Goal: Communication & Community: Share content

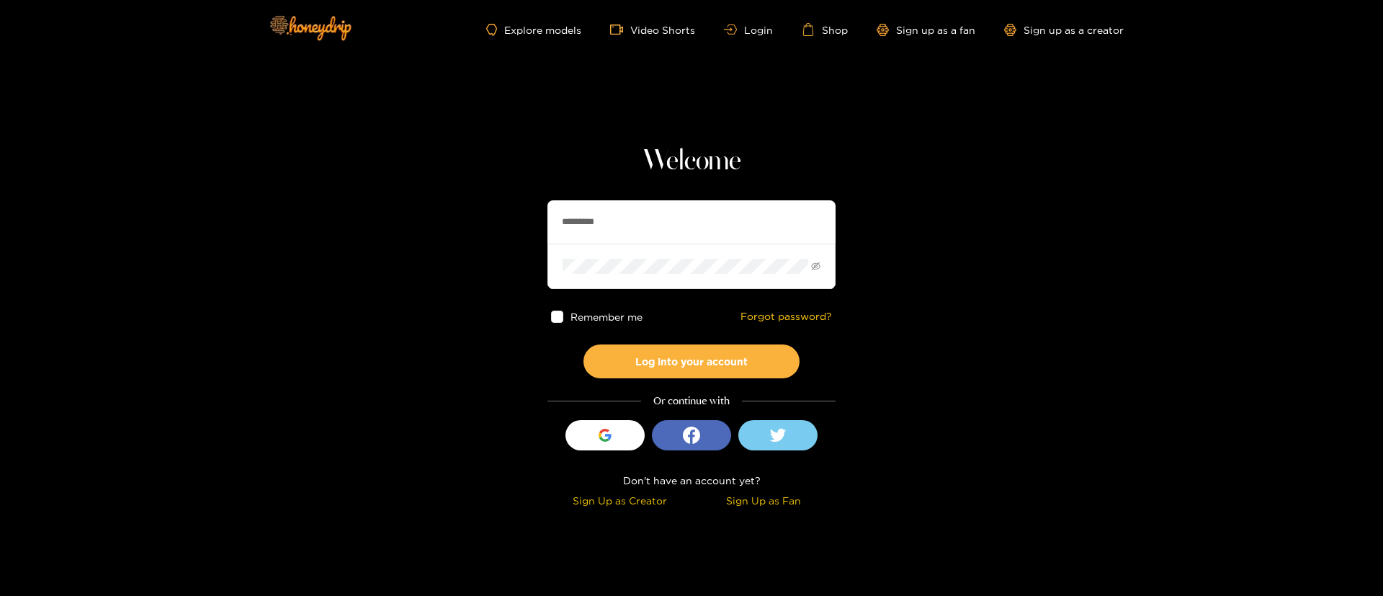
click at [624, 205] on input "*********" at bounding box center [692, 221] width 288 height 43
type input "*"
type input "**********"
click at [667, 367] on button "Log into your account" at bounding box center [692, 361] width 216 height 34
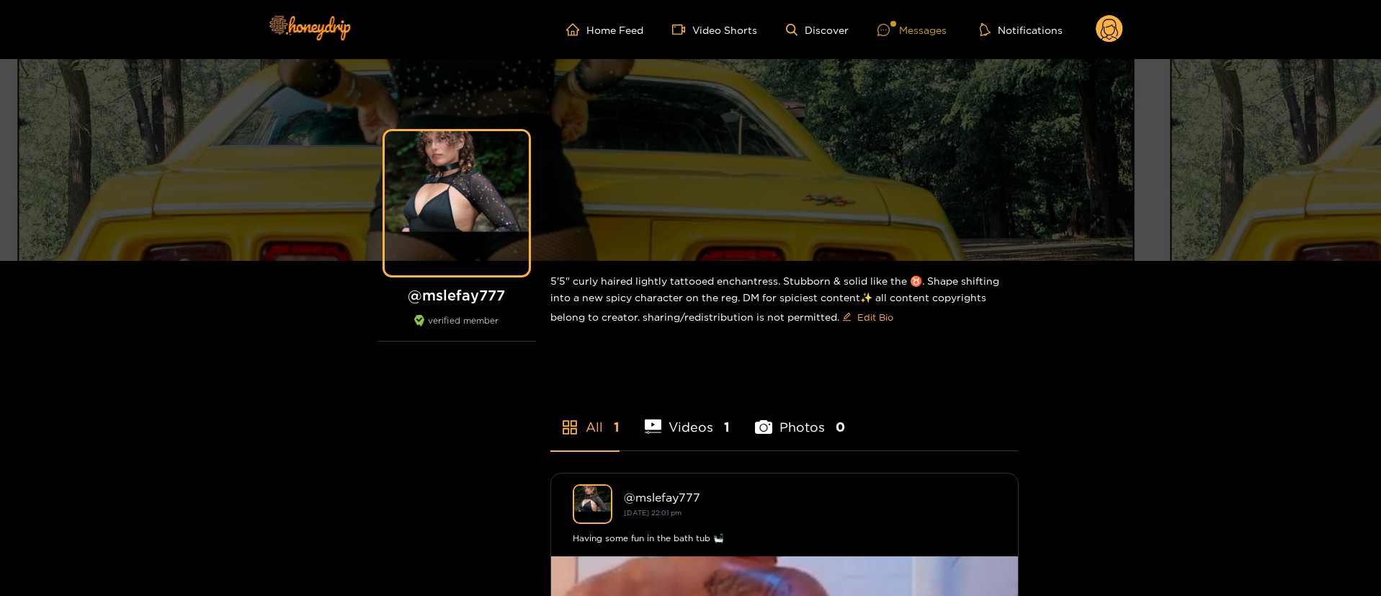
click at [917, 31] on div "Messages" at bounding box center [912, 30] width 69 height 17
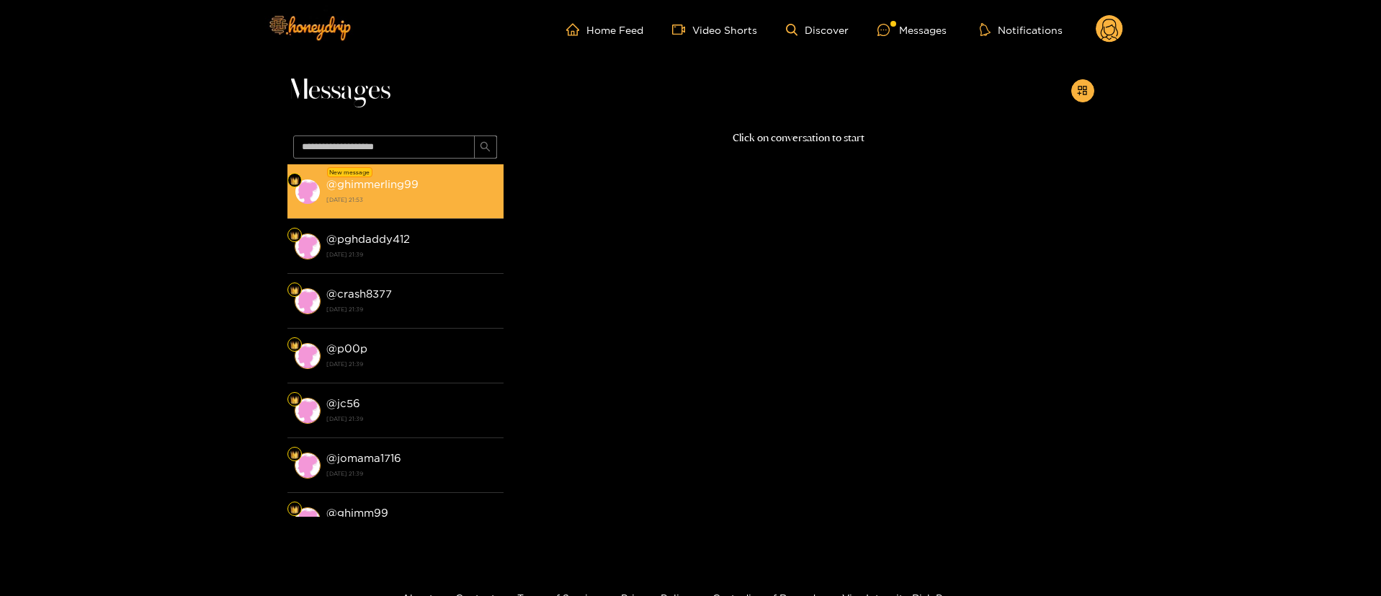
click at [392, 167] on li "New message @ ghimmerling99 20 August 2025 21:53" at bounding box center [395, 191] width 216 height 55
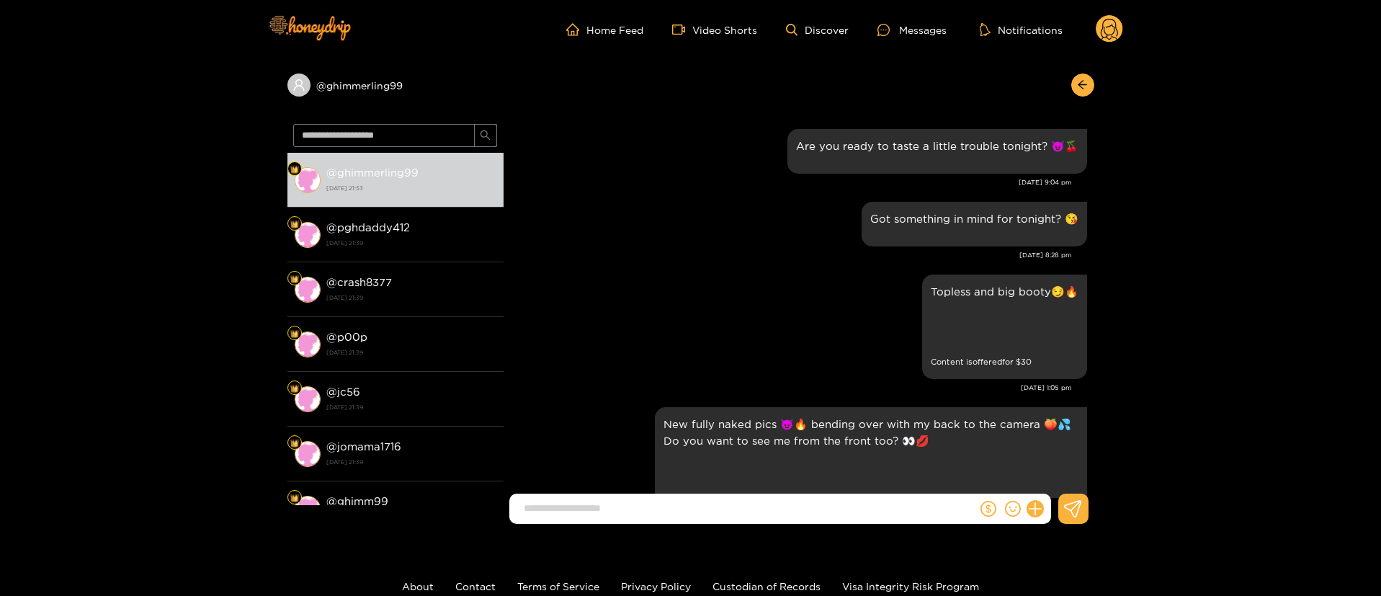
scroll to position [2087, 0]
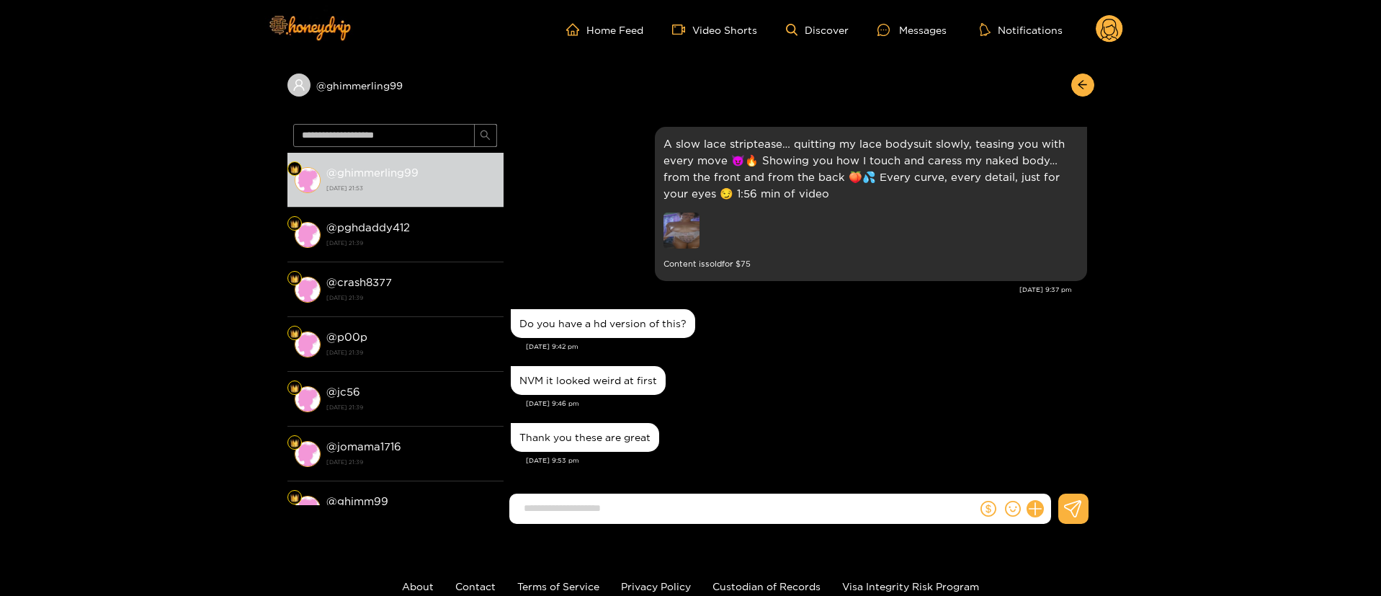
click at [900, 390] on div "NVM it looked weird at first" at bounding box center [799, 380] width 576 height 36
click at [739, 455] on div "Aug. 20, 9:53 pm" at bounding box center [806, 460] width 561 height 10
click at [689, 236] on img at bounding box center [682, 231] width 36 height 36
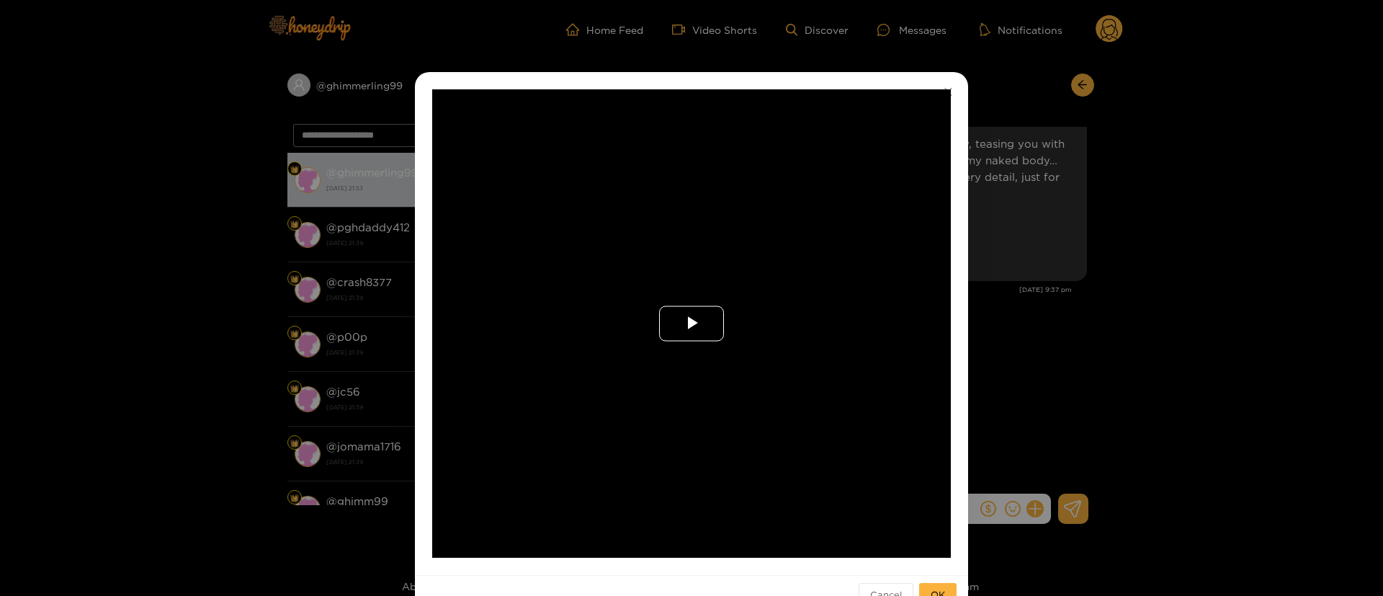
click at [692, 324] on span "Video Player" at bounding box center [692, 324] width 0 height 0
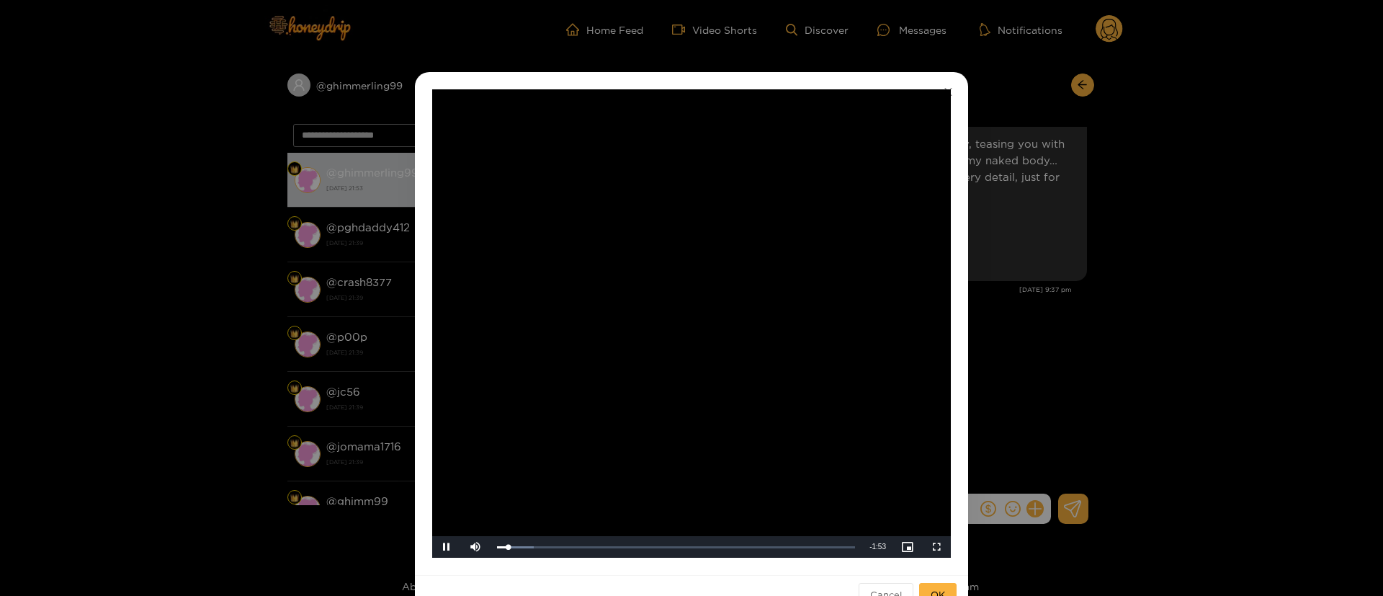
click at [1038, 352] on div "**********" at bounding box center [691, 298] width 1383 height 596
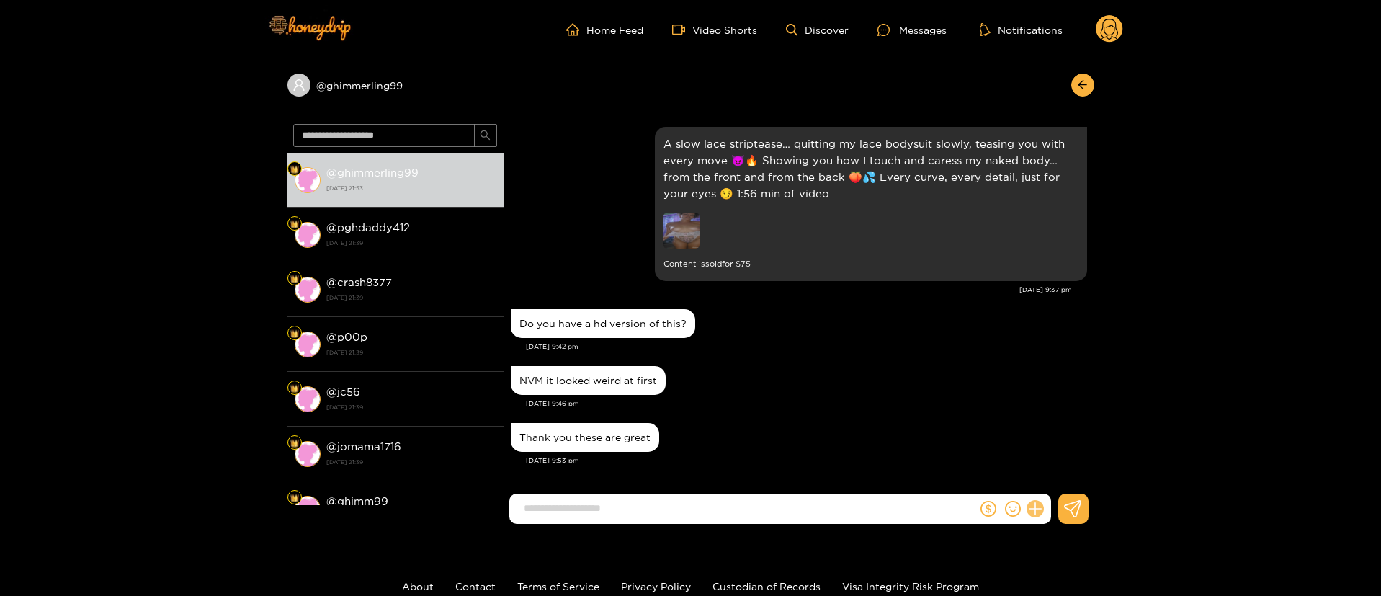
click at [1036, 511] on icon at bounding box center [1035, 509] width 17 height 17
click at [1057, 483] on button at bounding box center [1062, 474] width 50 height 32
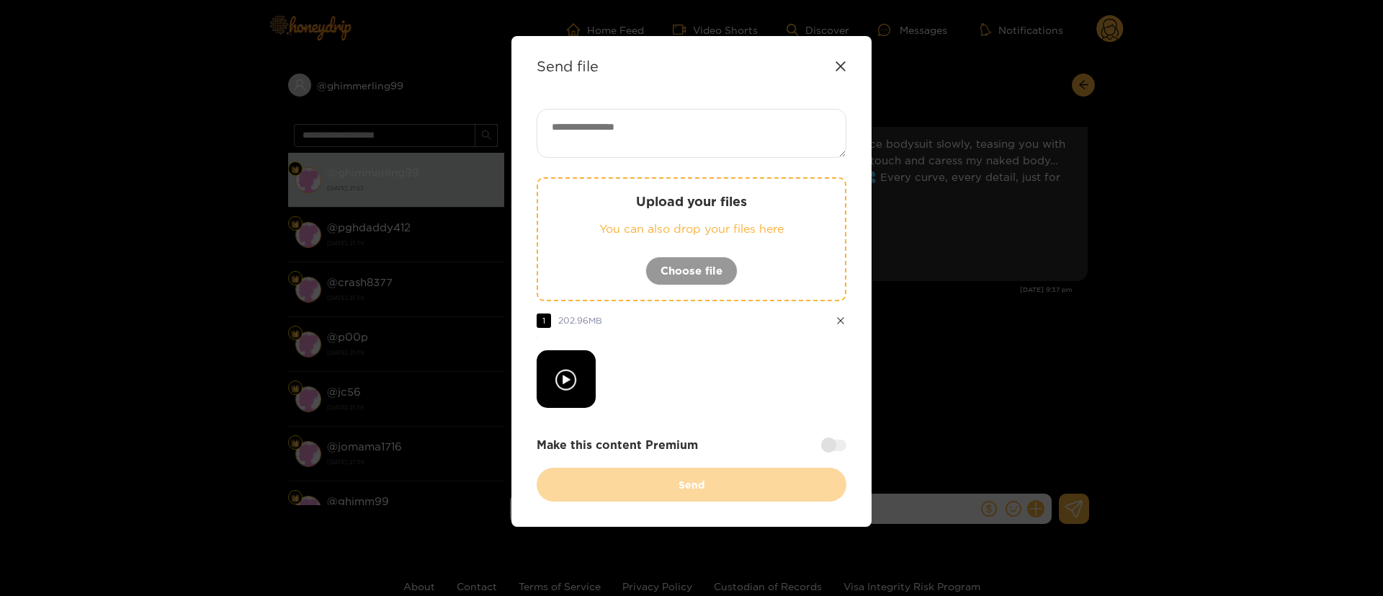
click at [733, 352] on div at bounding box center [692, 379] width 310 height 58
click at [713, 390] on div at bounding box center [692, 379] width 310 height 58
click at [740, 370] on div at bounding box center [692, 379] width 310 height 58
click at [724, 418] on div "Upload your files You can also drop your files here Choose file 1 202.96 MB Mak…" at bounding box center [692, 305] width 310 height 393
click at [757, 400] on div at bounding box center [692, 379] width 310 height 58
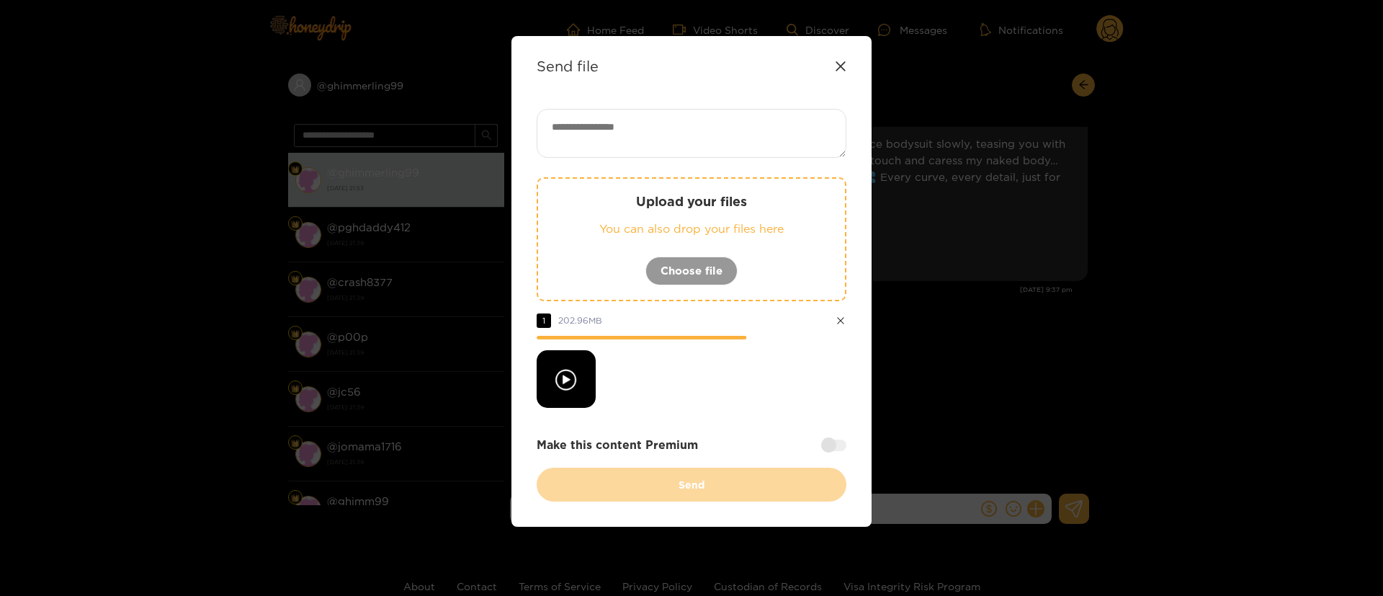
click at [762, 371] on div at bounding box center [692, 379] width 310 height 58
click at [692, 384] on div at bounding box center [692, 379] width 310 height 58
click at [753, 376] on div at bounding box center [692, 379] width 310 height 58
click at [842, 73] on div "Send file" at bounding box center [692, 66] width 310 height 17
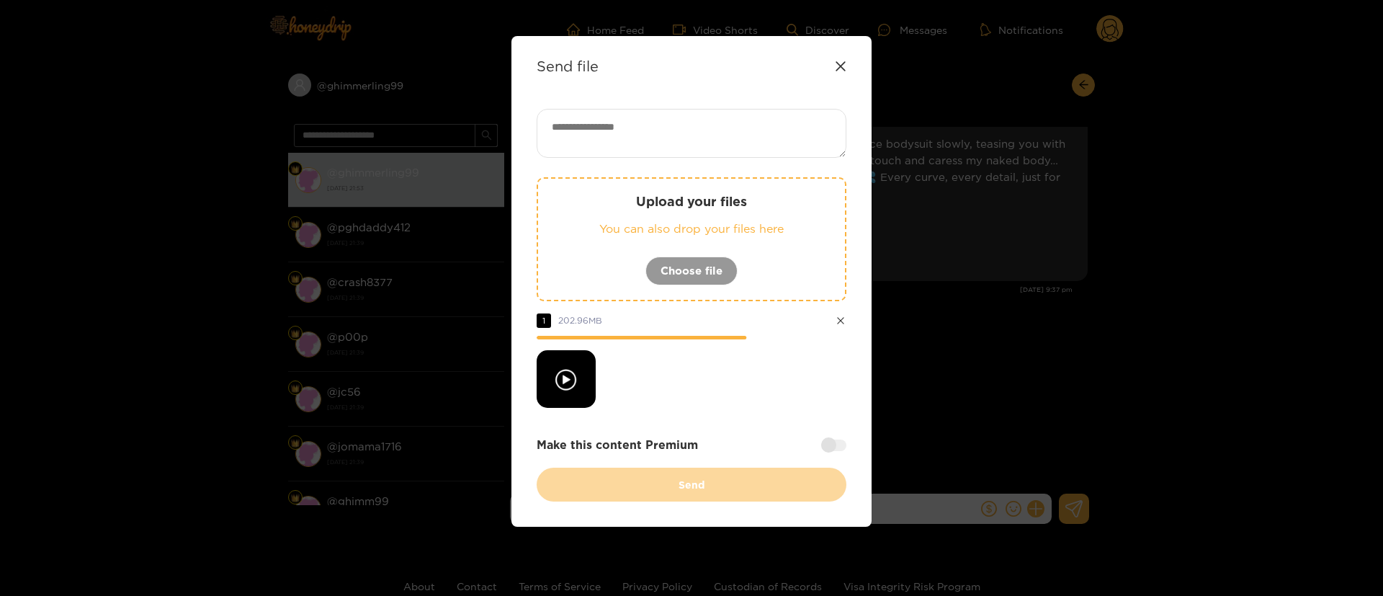
click at [837, 61] on icon at bounding box center [841, 67] width 12 height 12
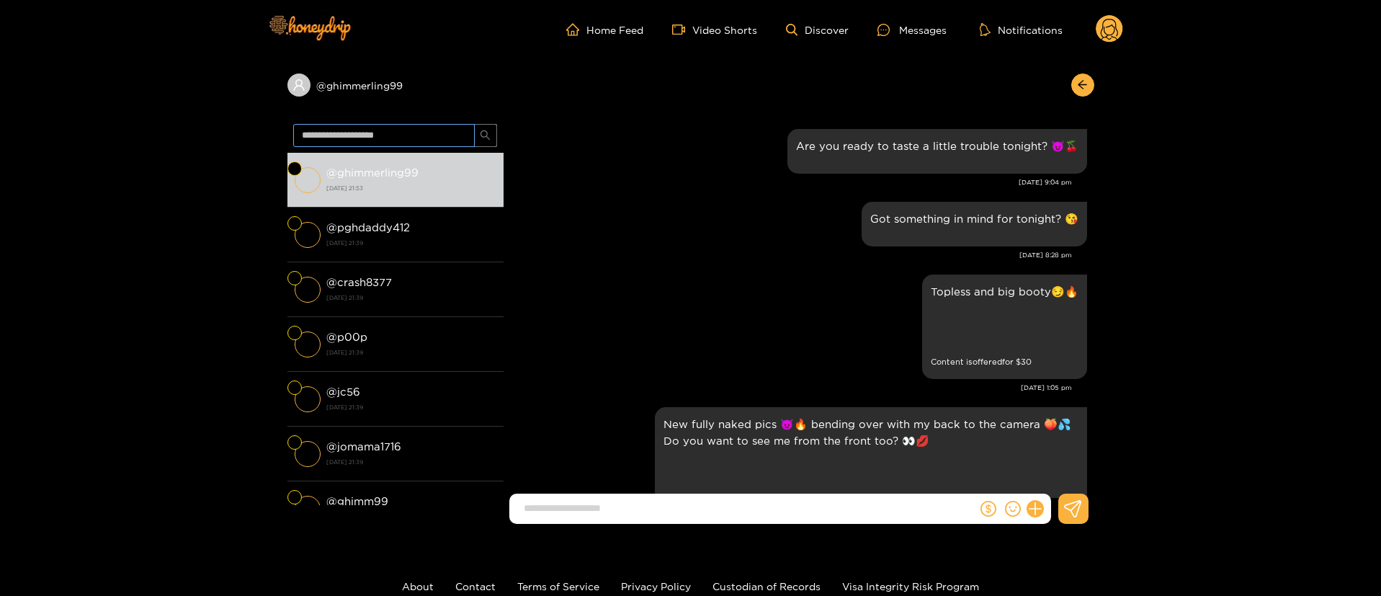
scroll to position [2087, 0]
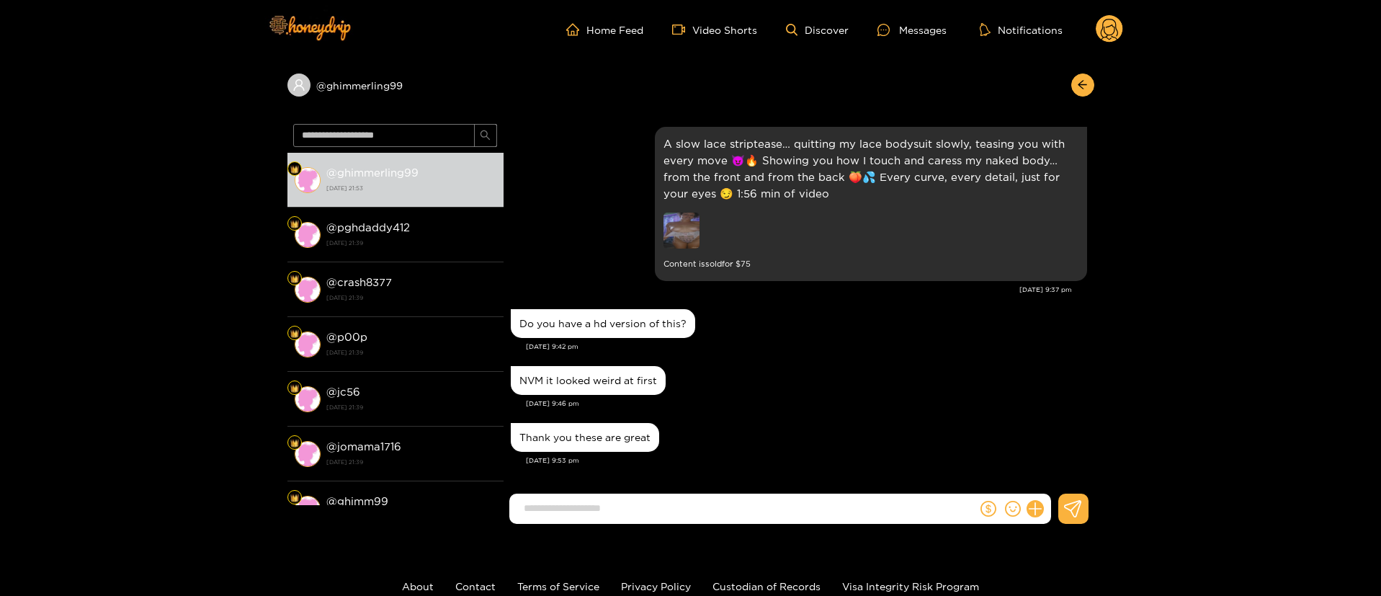
click at [831, 466] on div "Thank you these are great Aug. 20, 9:53 pm" at bounding box center [799, 447] width 576 height 57
click at [591, 379] on div "NVM it looked weird at first" at bounding box center [588, 381] width 138 height 12
copy div "NVM it looked weird at first"
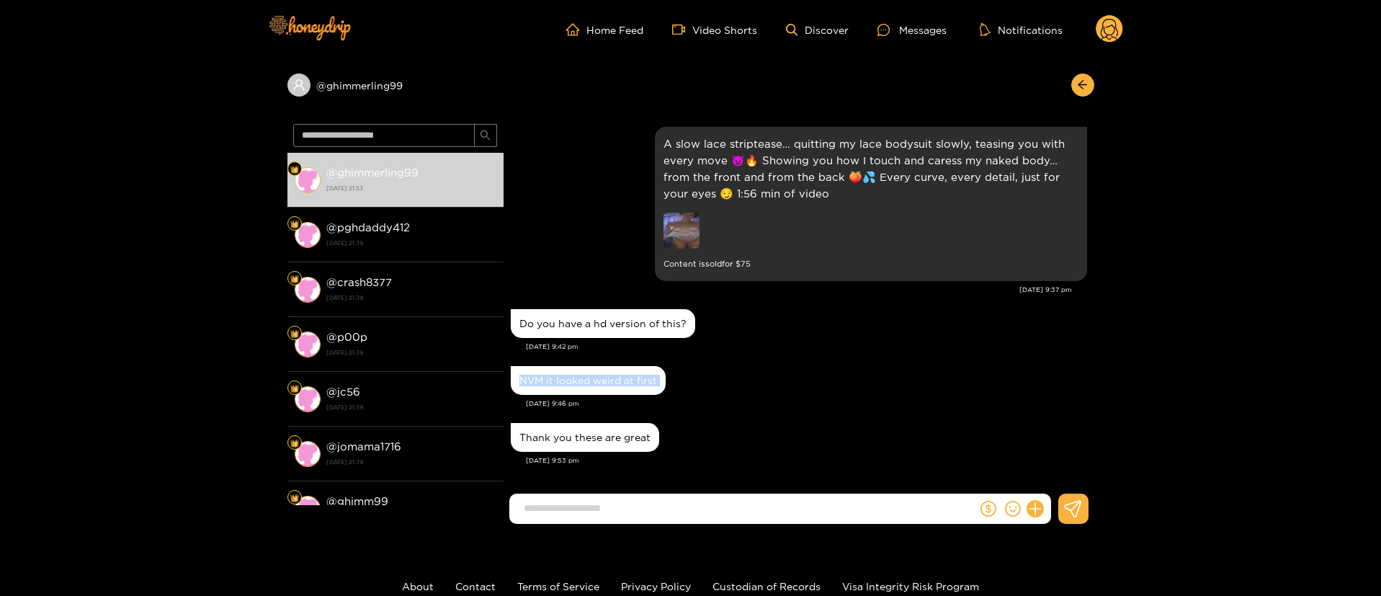
click at [765, 377] on div "NVM it looked weird at first" at bounding box center [799, 380] width 576 height 36
click at [702, 513] on input at bounding box center [747, 508] width 460 height 24
click at [812, 367] on div "NVM it looked weird at first" at bounding box center [799, 380] width 576 height 36
click at [721, 513] on input at bounding box center [747, 508] width 460 height 24
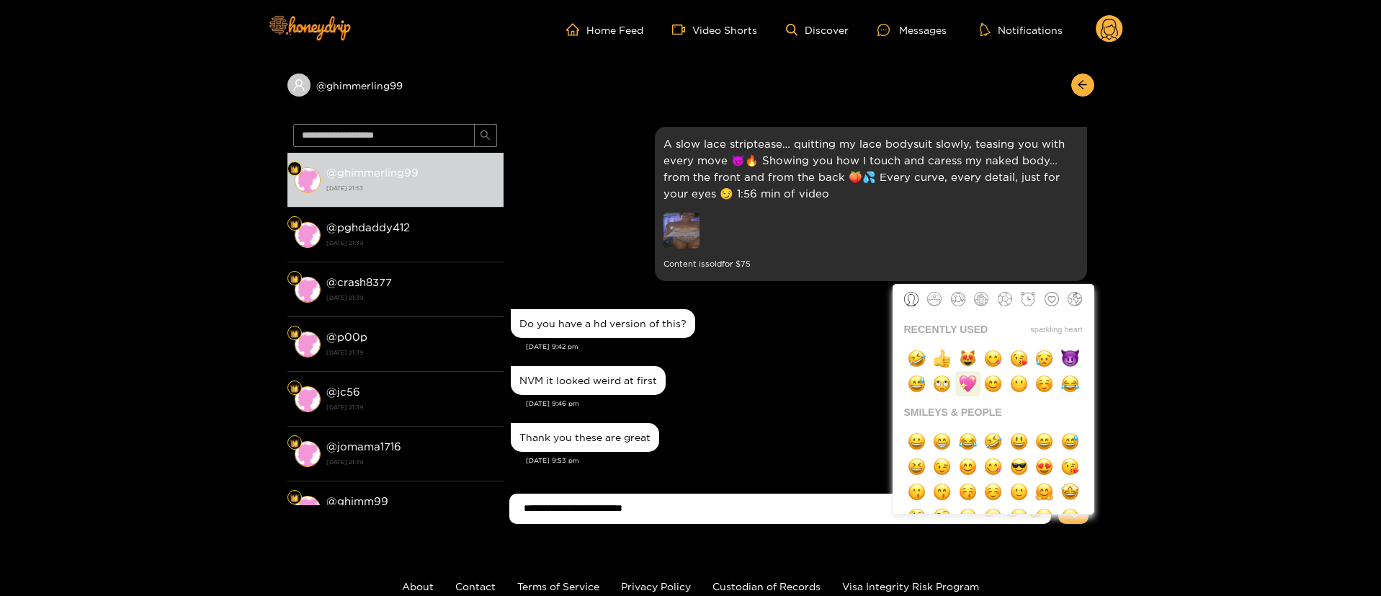
click at [966, 389] on img "button" at bounding box center [968, 384] width 18 height 18
type input "**********"
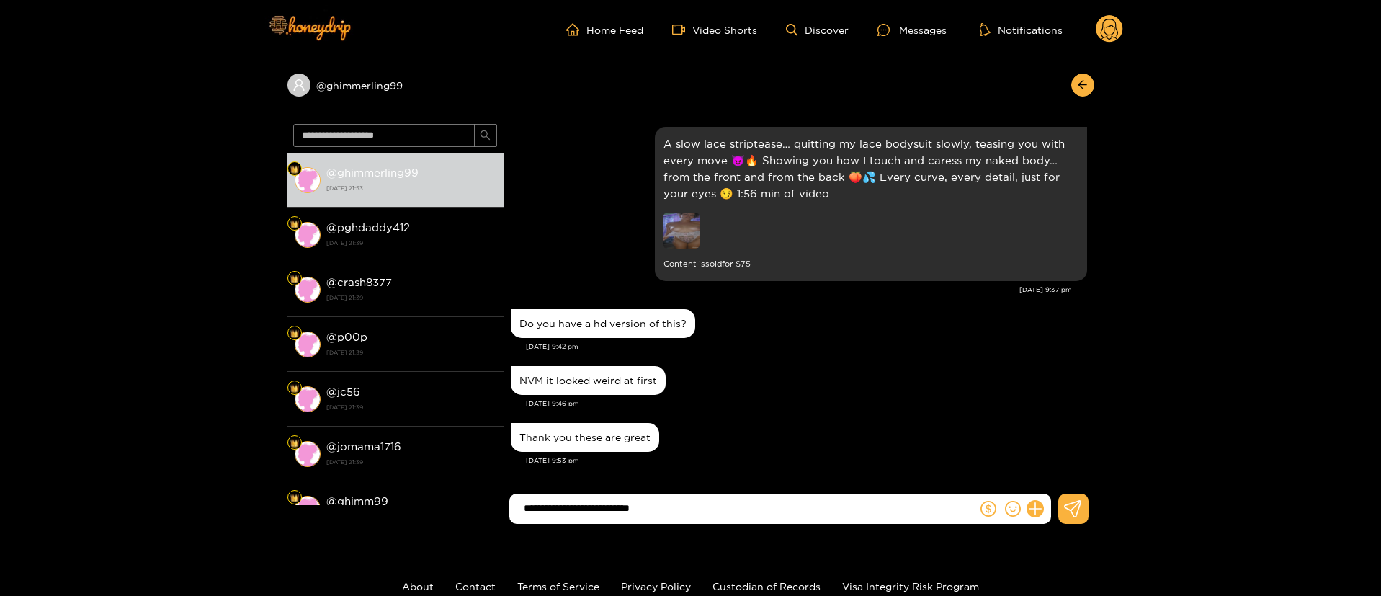
click at [733, 512] on input "**********" at bounding box center [747, 508] width 460 height 24
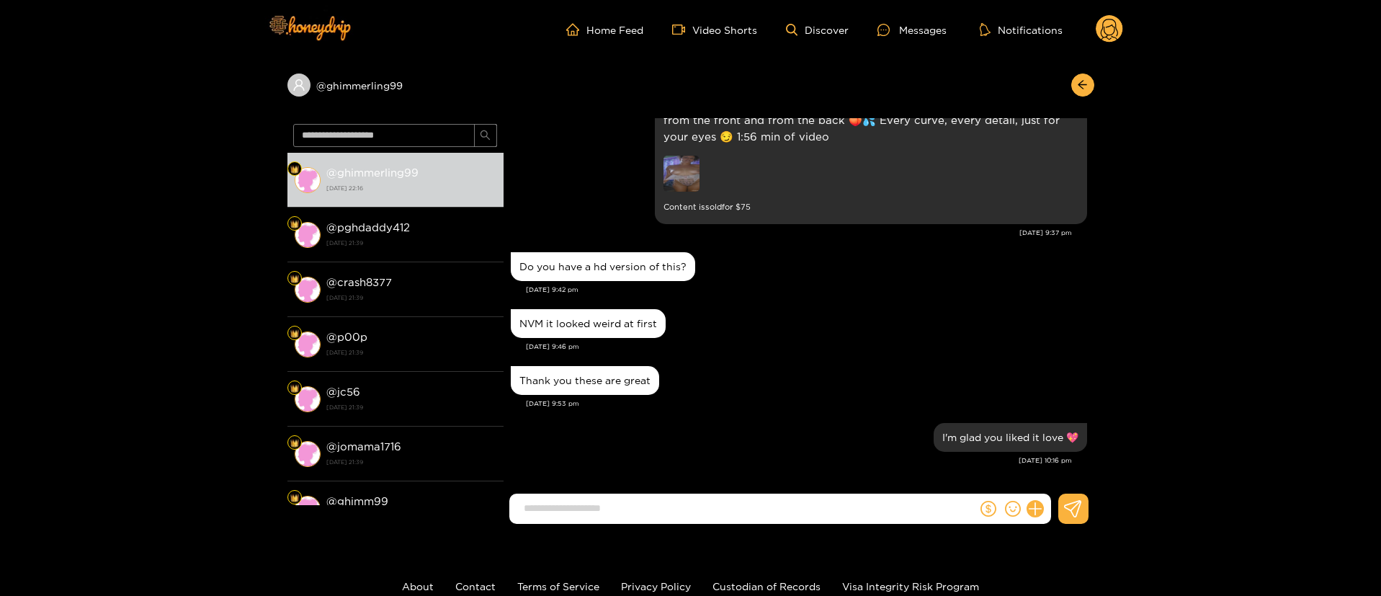
click at [683, 174] on img at bounding box center [682, 174] width 36 height 36
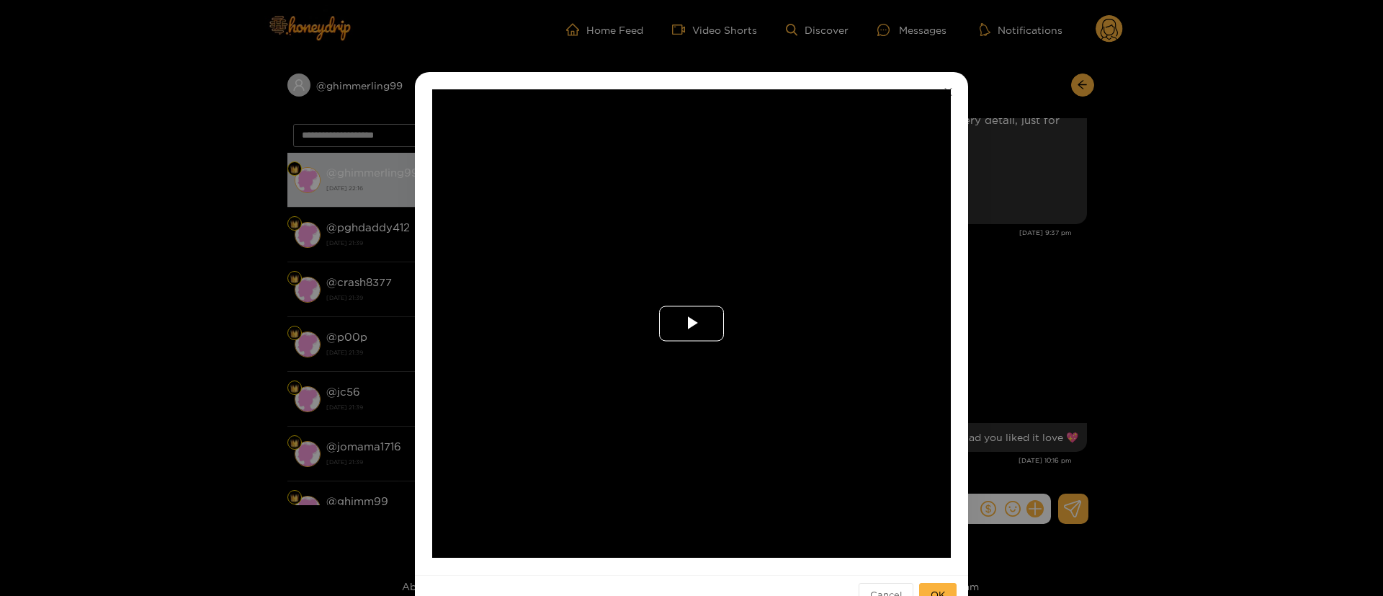
click at [692, 324] on span "Video Player" at bounding box center [692, 324] width 0 height 0
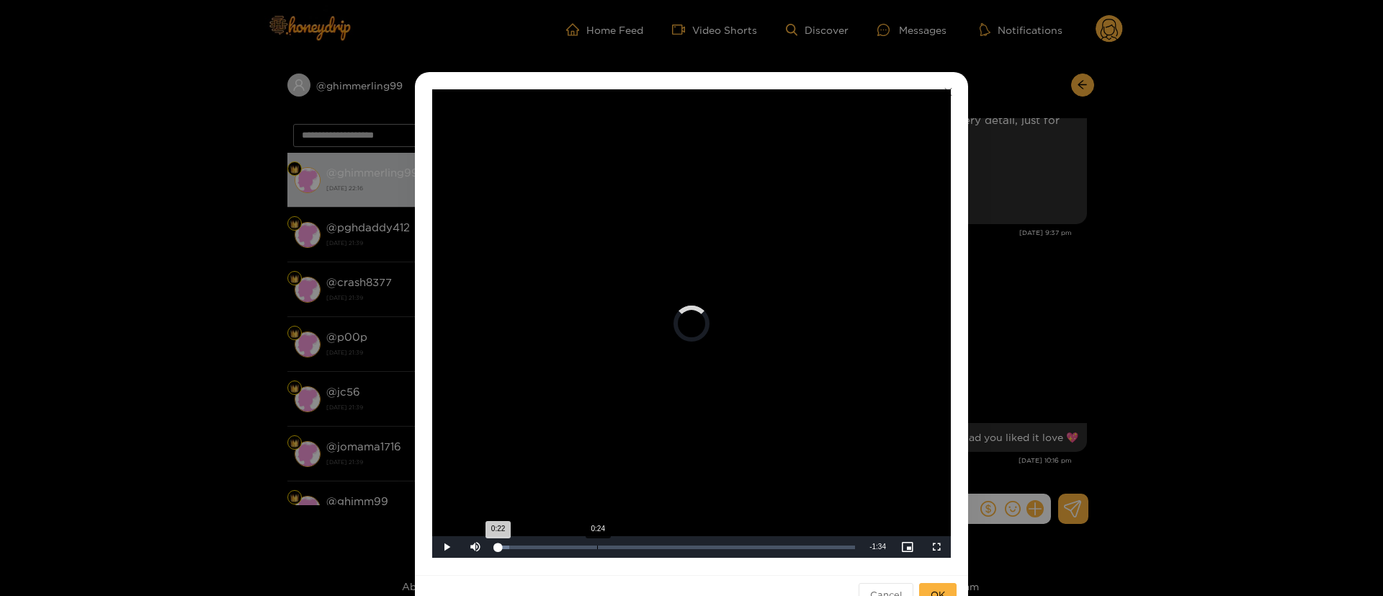
drag, startPoint x: 610, startPoint y: 542, endPoint x: 669, endPoint y: 542, distance: 59.1
click at [669, 542] on div "Loaded : 3.42% 0:24 0:22" at bounding box center [676, 547] width 373 height 22
click at [697, 368] on video "Video Player" at bounding box center [691, 323] width 519 height 468
click at [697, 366] on video "Video Player" at bounding box center [691, 323] width 519 height 468
click at [1045, 319] on div "**********" at bounding box center [691, 298] width 1383 height 596
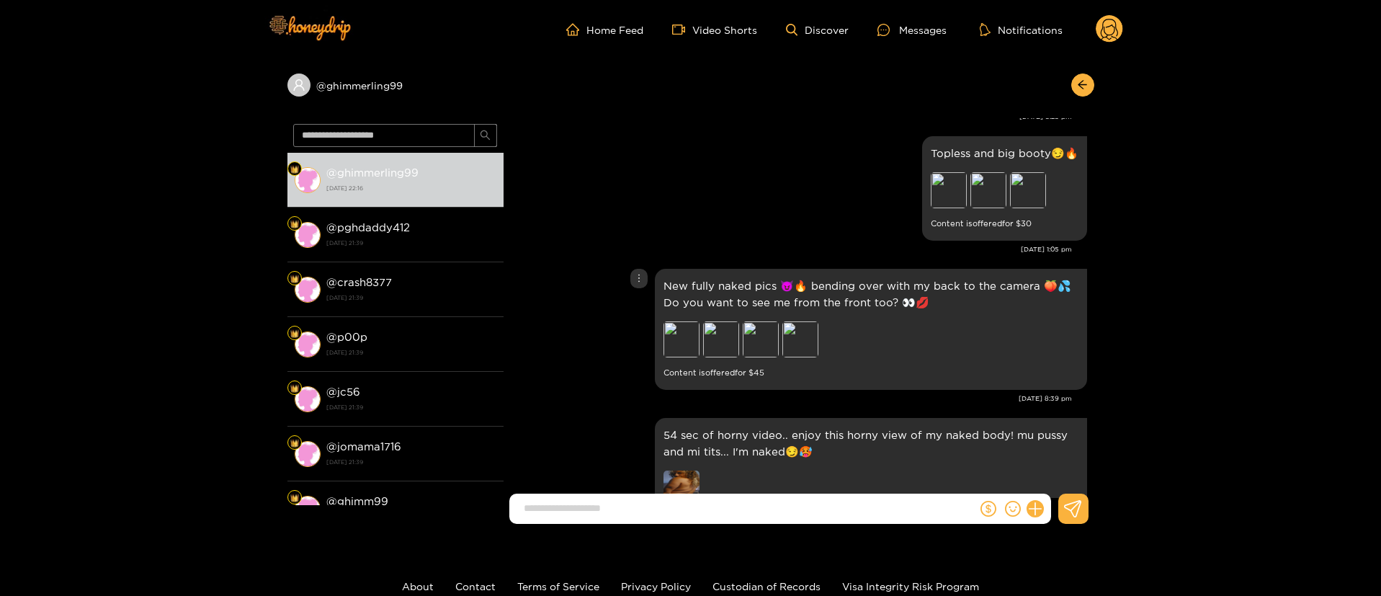
scroll to position [0, 0]
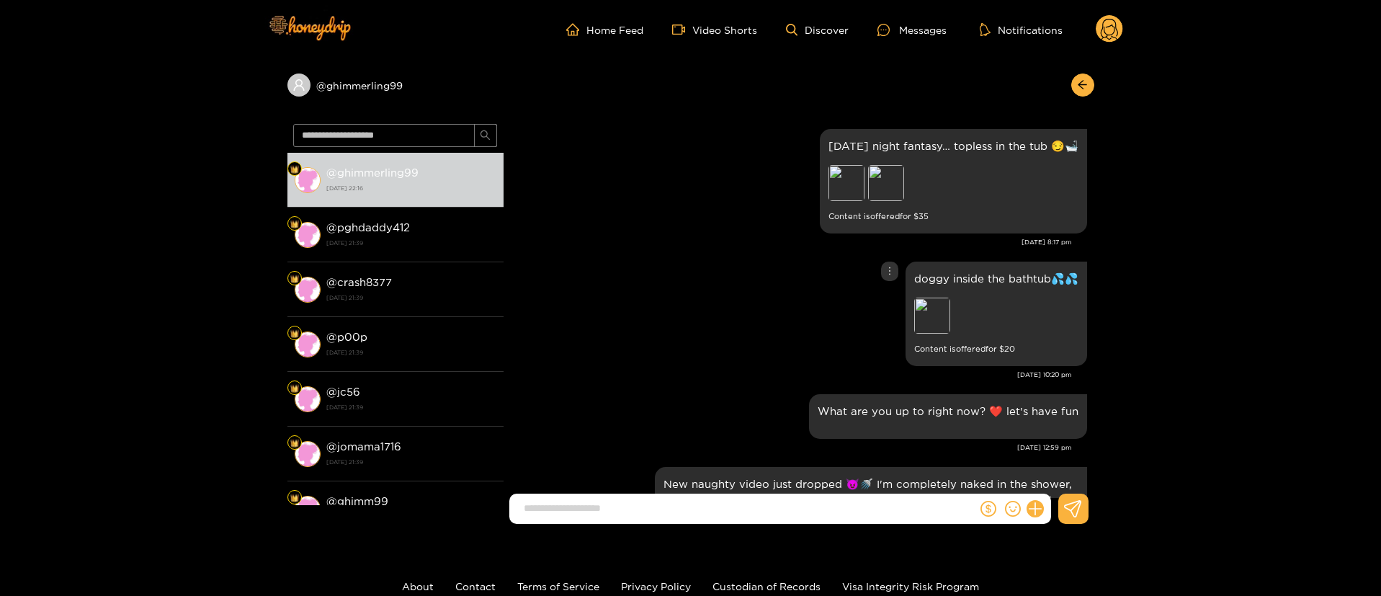
click at [731, 270] on div "doggy inside the bathtub💦💦 Preview Content is offered for $ 20" at bounding box center [799, 314] width 576 height 112
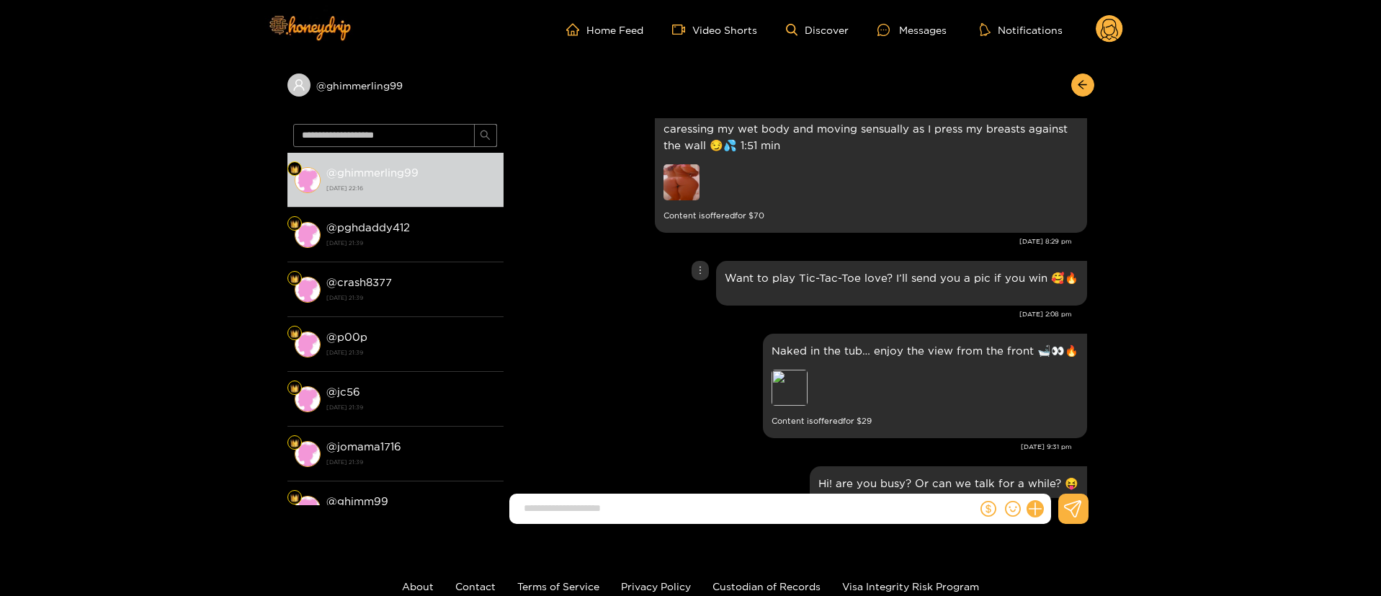
scroll to position [324, 0]
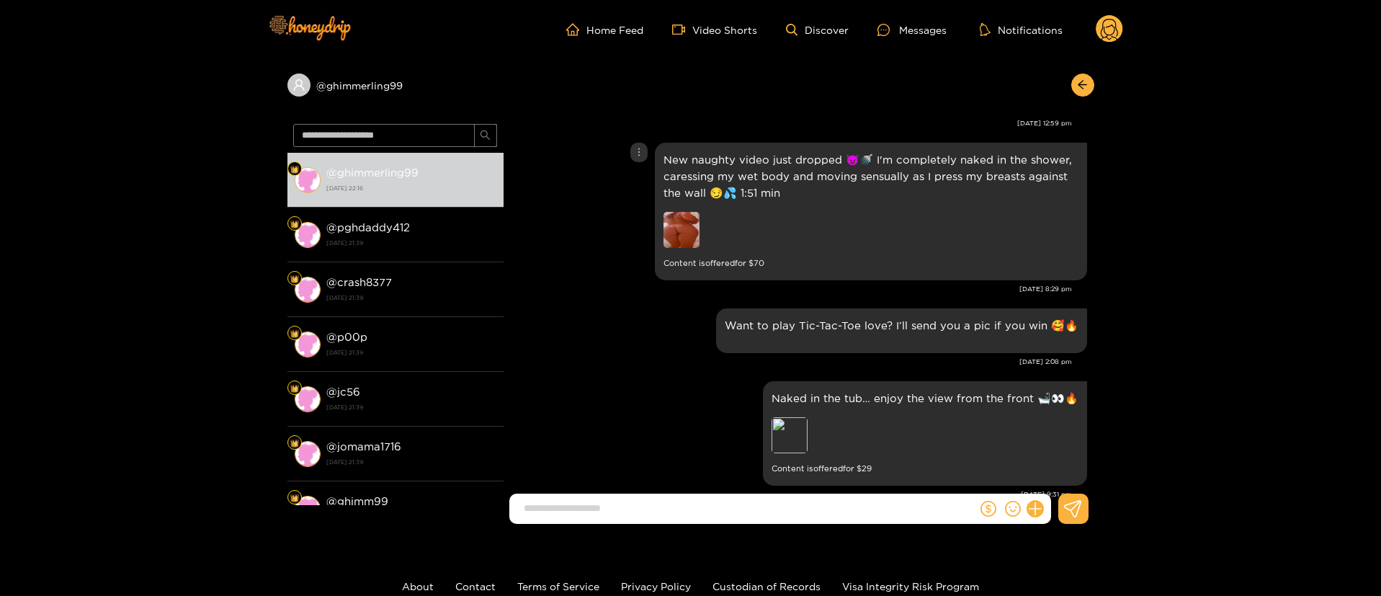
click at [681, 219] on img at bounding box center [682, 230] width 36 height 36
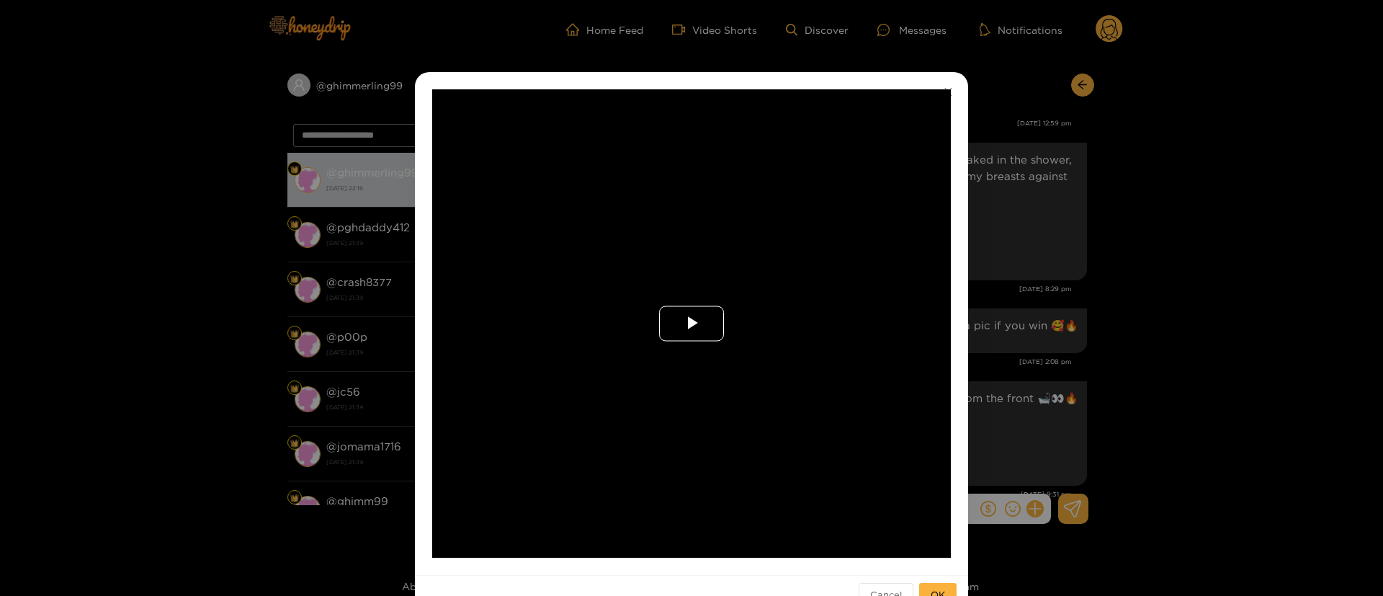
click at [692, 324] on span "Video Player" at bounding box center [692, 324] width 0 height 0
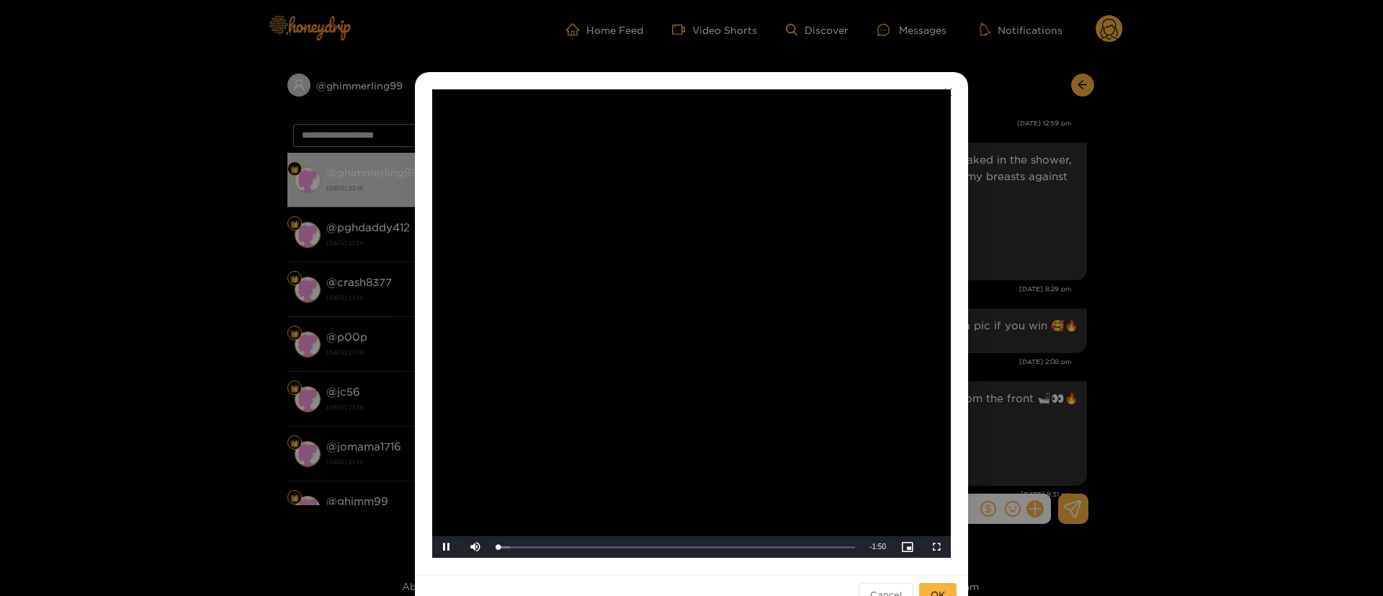
drag, startPoint x: 1044, startPoint y: 301, endPoint x: 1048, endPoint y: 290, distance: 12.1
click at [1045, 301] on div "**********" at bounding box center [691, 298] width 1383 height 596
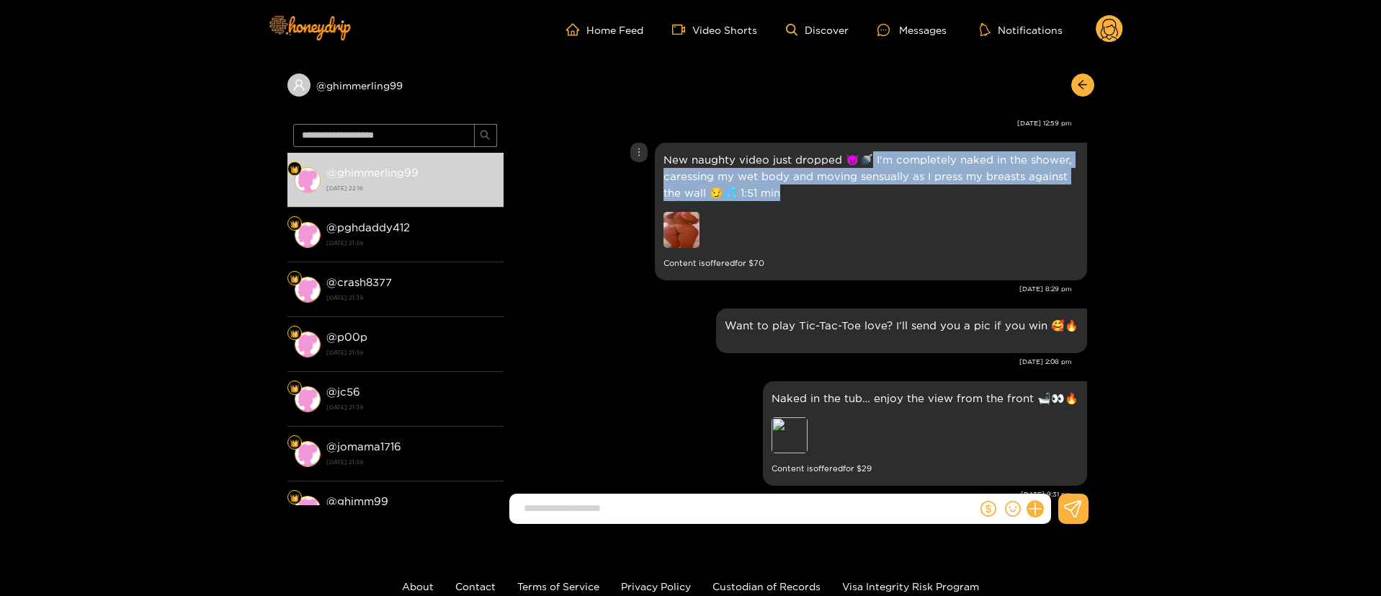
drag, startPoint x: 871, startPoint y: 162, endPoint x: 963, endPoint y: 191, distance: 96.6
click at [963, 191] on p "New naughty video just dropped 😈🚿 I'm completely naked in the shower, caressing…" at bounding box center [871, 176] width 415 height 50
copy p "'m completely naked in the shower, caressing my wet body and moving sensually a…"
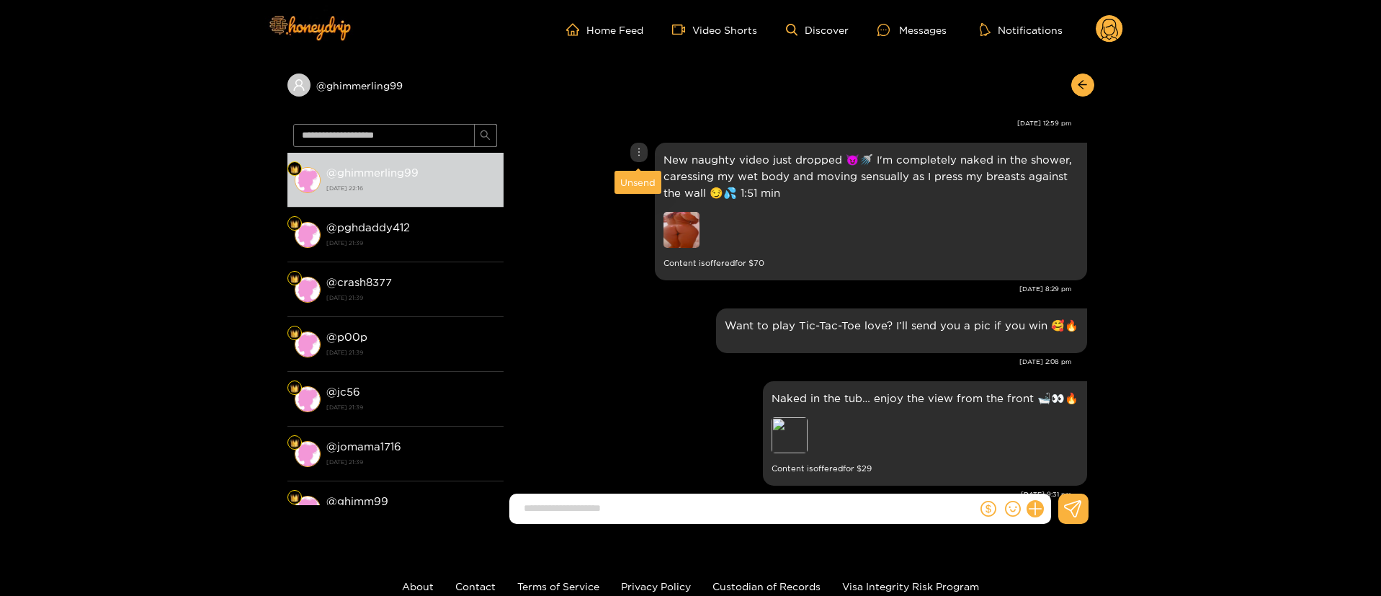
click at [640, 149] on icon "more" at bounding box center [639, 152] width 10 height 10
click at [650, 184] on div "Unsend" at bounding box center [637, 182] width 35 height 14
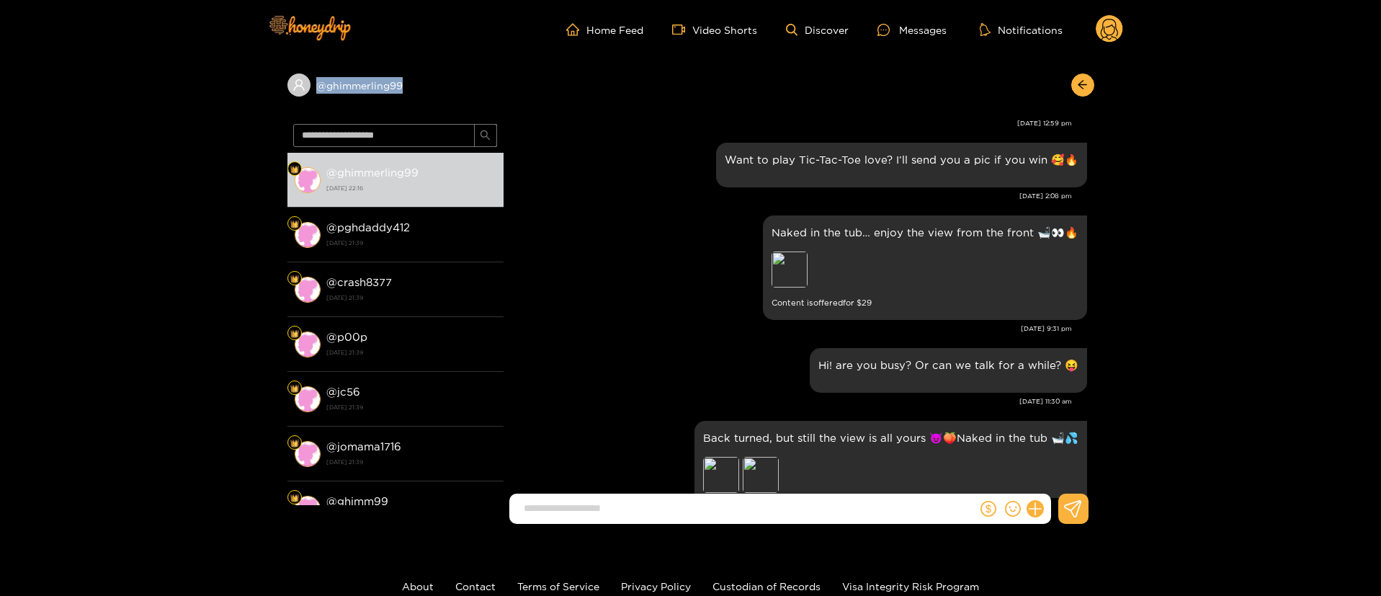
copy div "@ ghimmerling99"
drag, startPoint x: 336, startPoint y: 96, endPoint x: 498, endPoint y: 92, distance: 161.5
click at [498, 92] on div "@ ghimmerling99" at bounding box center [690, 88] width 807 height 59
click at [666, 298] on div "Naked in the tub… enjoy the view from the front 🛁👀🔥 Preview Content is offered …" at bounding box center [799, 268] width 576 height 112
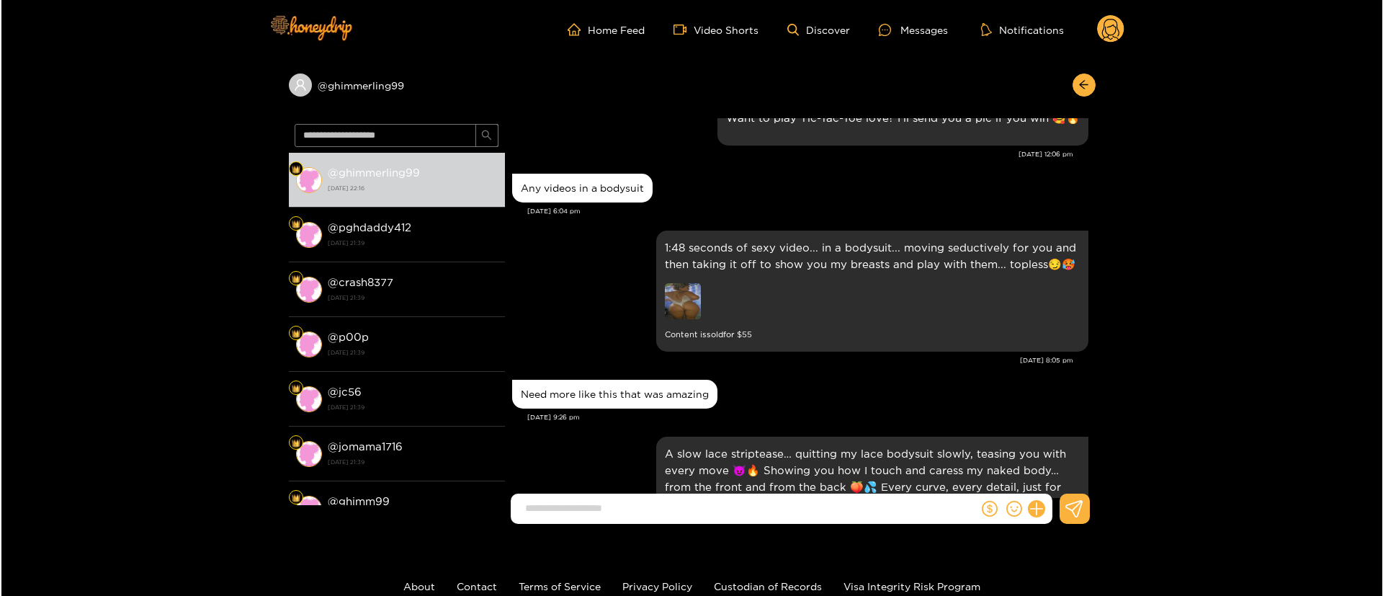
scroll to position [4215, 0]
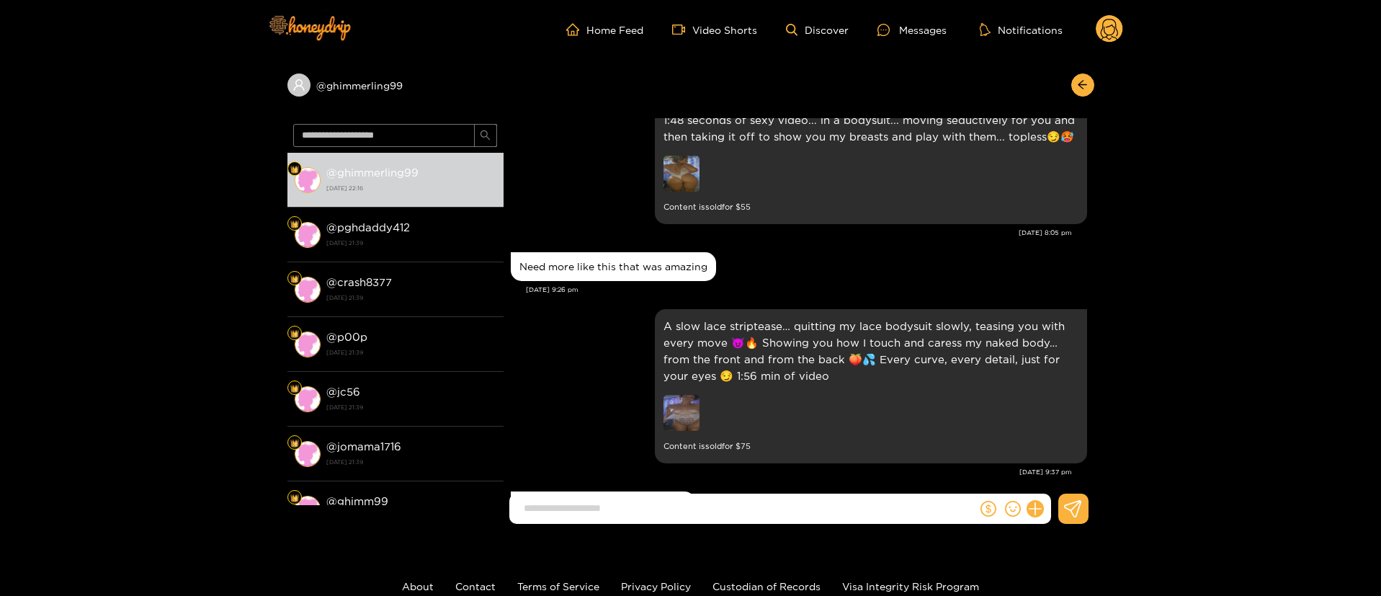
click at [1041, 510] on icon at bounding box center [1035, 509] width 17 height 17
click at [1056, 466] on icon at bounding box center [1062, 473] width 14 height 14
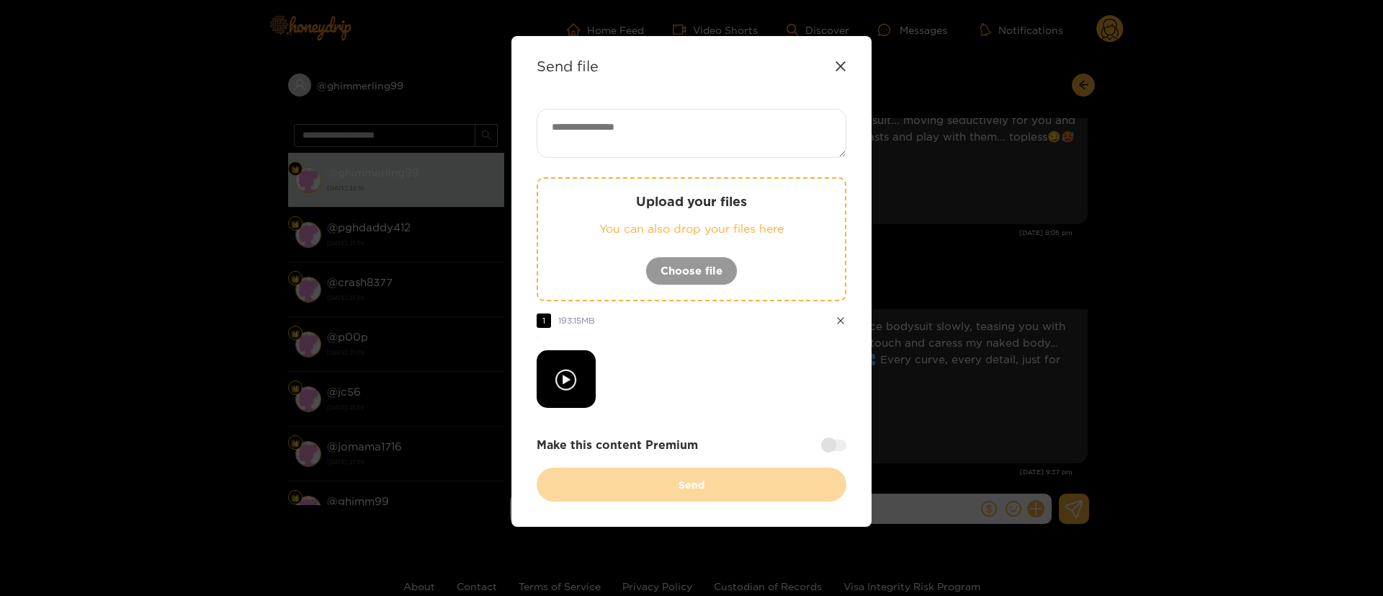
click at [658, 139] on textarea at bounding box center [692, 133] width 310 height 49
click at [754, 354] on div at bounding box center [692, 379] width 310 height 58
click at [721, 378] on div at bounding box center [692, 379] width 310 height 58
click at [748, 410] on div "Upload your files You can also drop your files here Choose file 1 193.15 MB Mak…" at bounding box center [692, 305] width 310 height 393
click at [681, 112] on div "Send file Upload your files You can also drop your files here Choose file 1 193…" at bounding box center [692, 281] width 360 height 491
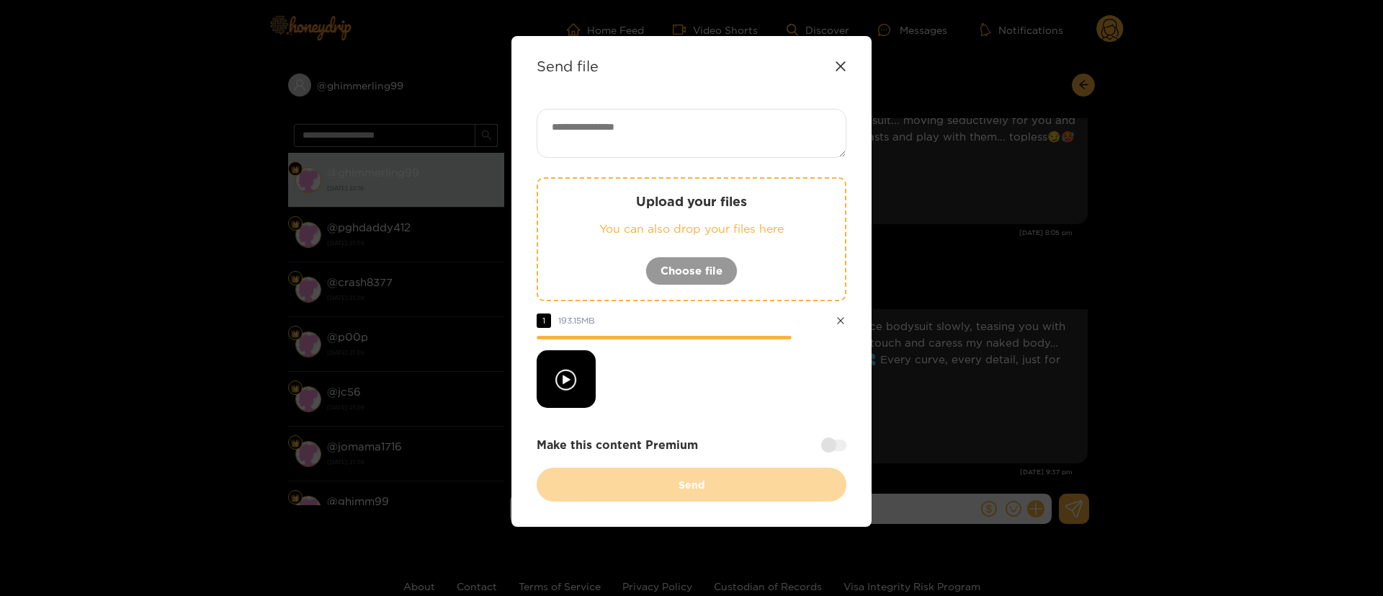
click at [675, 119] on textarea at bounding box center [692, 133] width 310 height 49
paste textarea "**********"
click at [774, 396] on div at bounding box center [692, 379] width 310 height 58
click at [835, 443] on div at bounding box center [833, 446] width 25 height 12
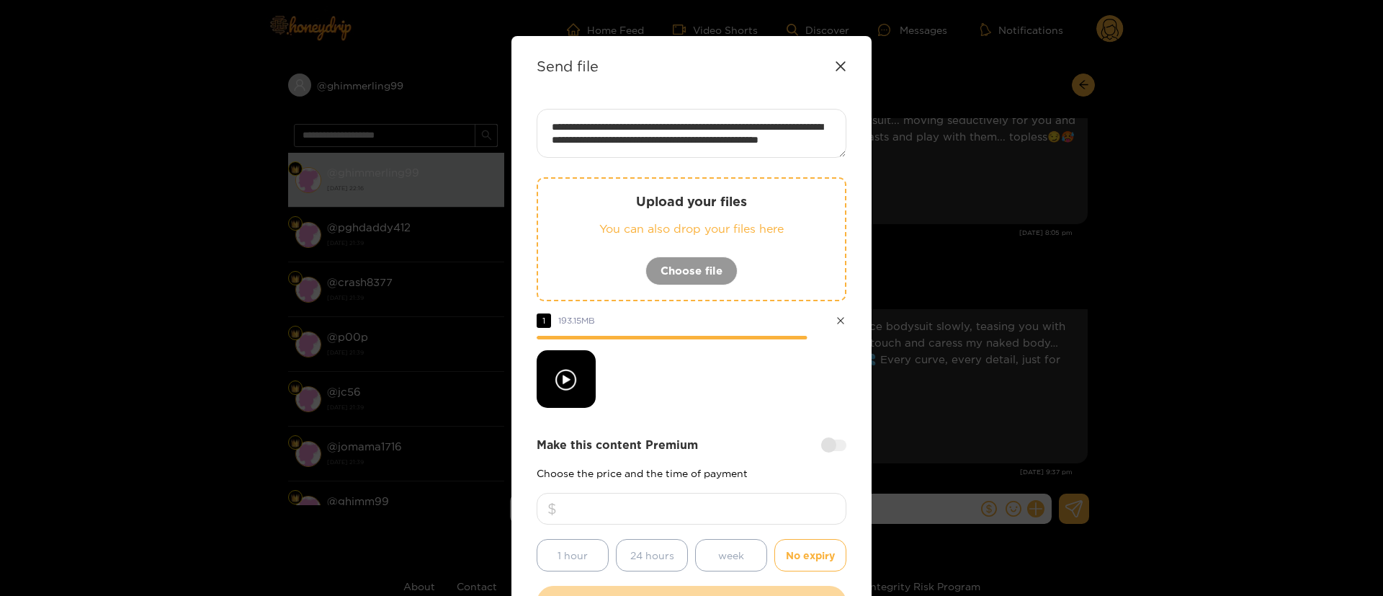
click at [752, 499] on input "number" at bounding box center [692, 509] width 310 height 32
click at [656, 143] on textarea "**********" at bounding box center [692, 133] width 310 height 49
click at [646, 140] on textarea "**********" at bounding box center [692, 133] width 310 height 49
paste textarea "**********"
click at [813, 147] on textarea "**********" at bounding box center [692, 133] width 310 height 49
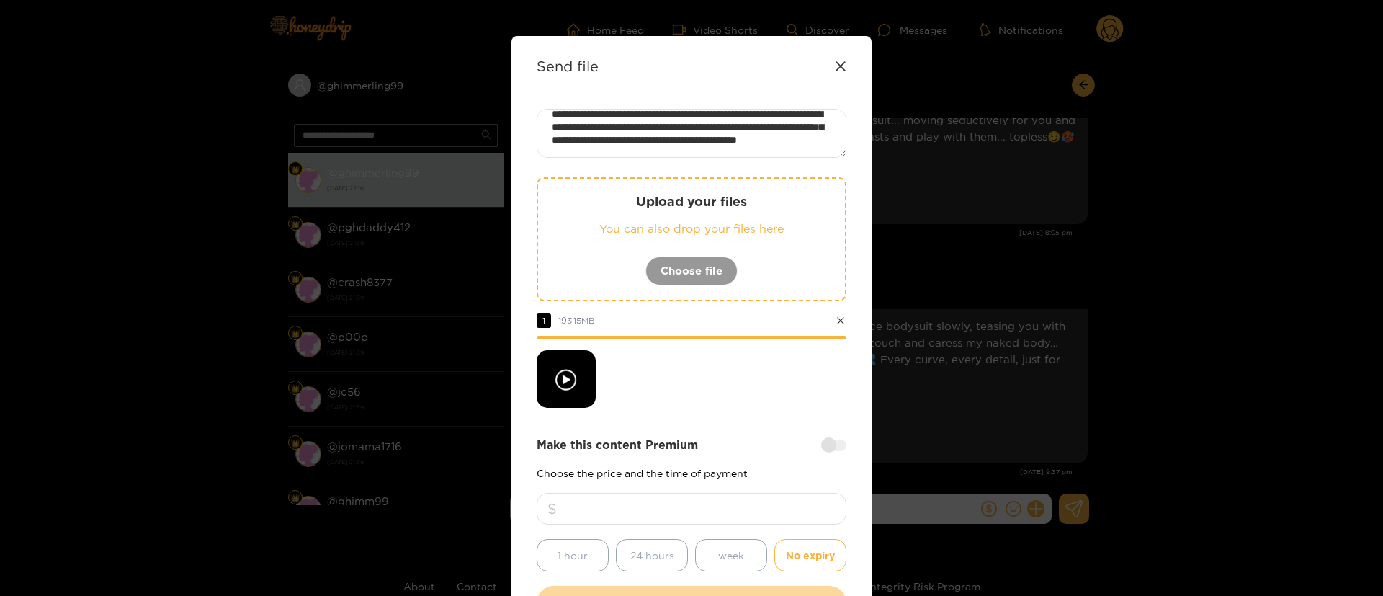
type textarea "**********"
click at [755, 516] on input "number" at bounding box center [692, 509] width 310 height 32
type input "**"
click at [753, 424] on div "**********" at bounding box center [692, 364] width 310 height 511
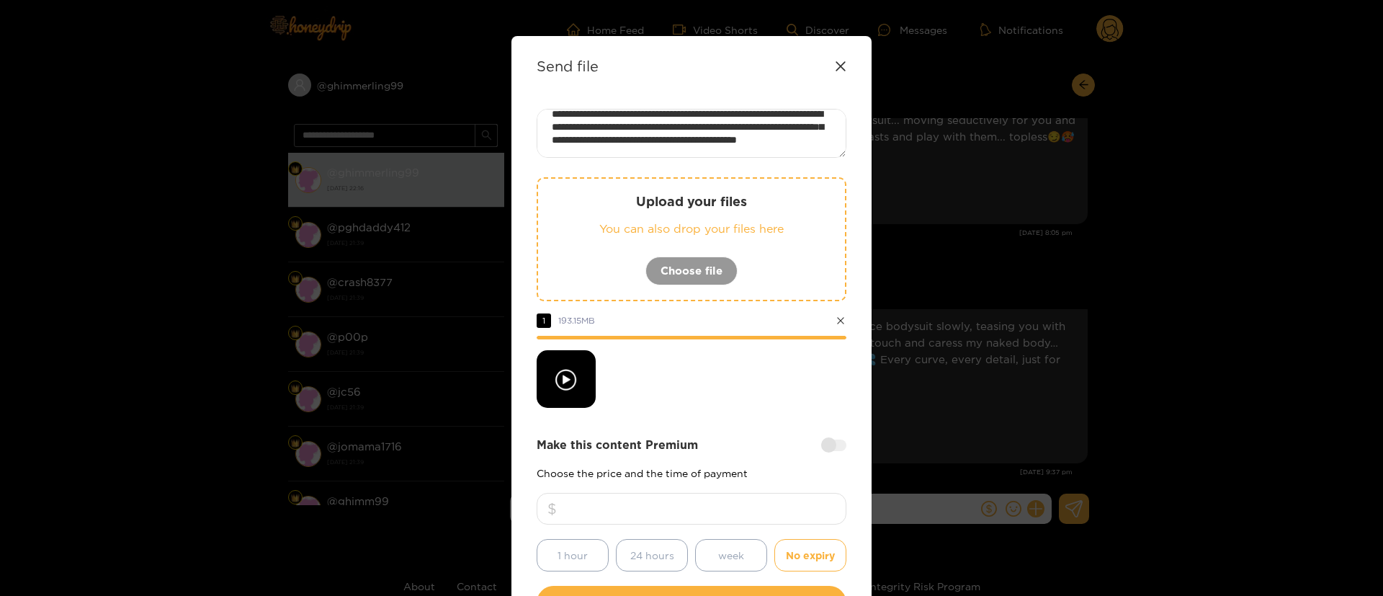
click at [721, 403] on div at bounding box center [692, 379] width 310 height 58
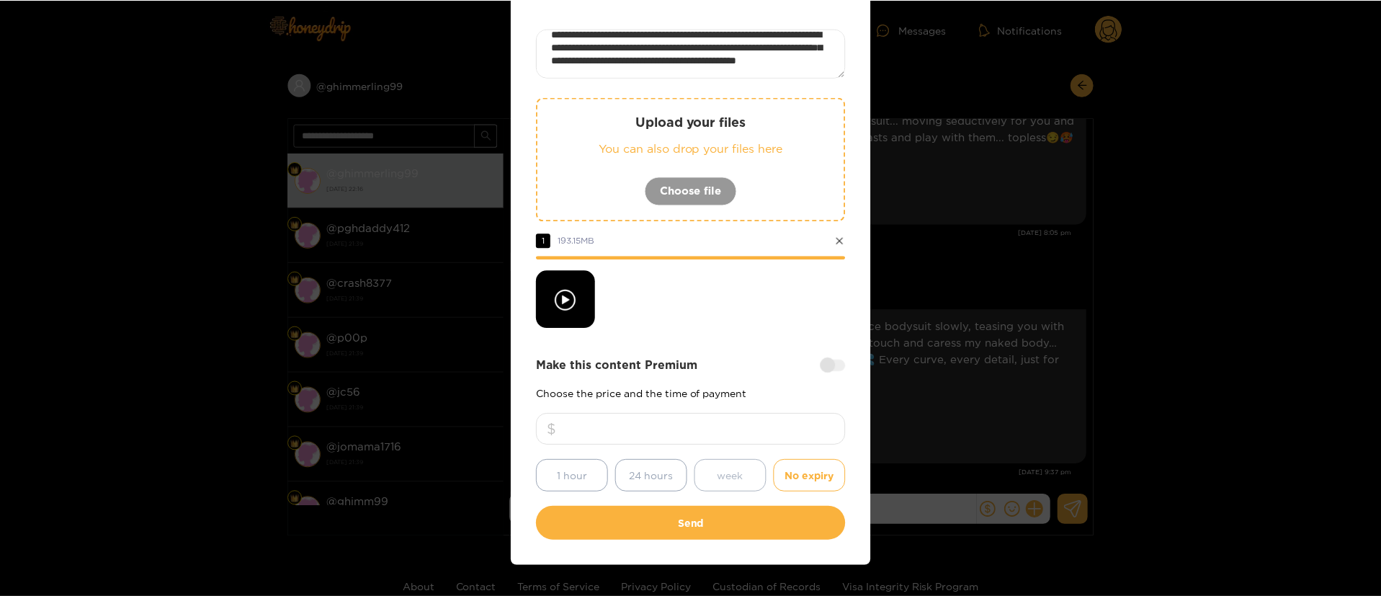
scroll to position [107, 0]
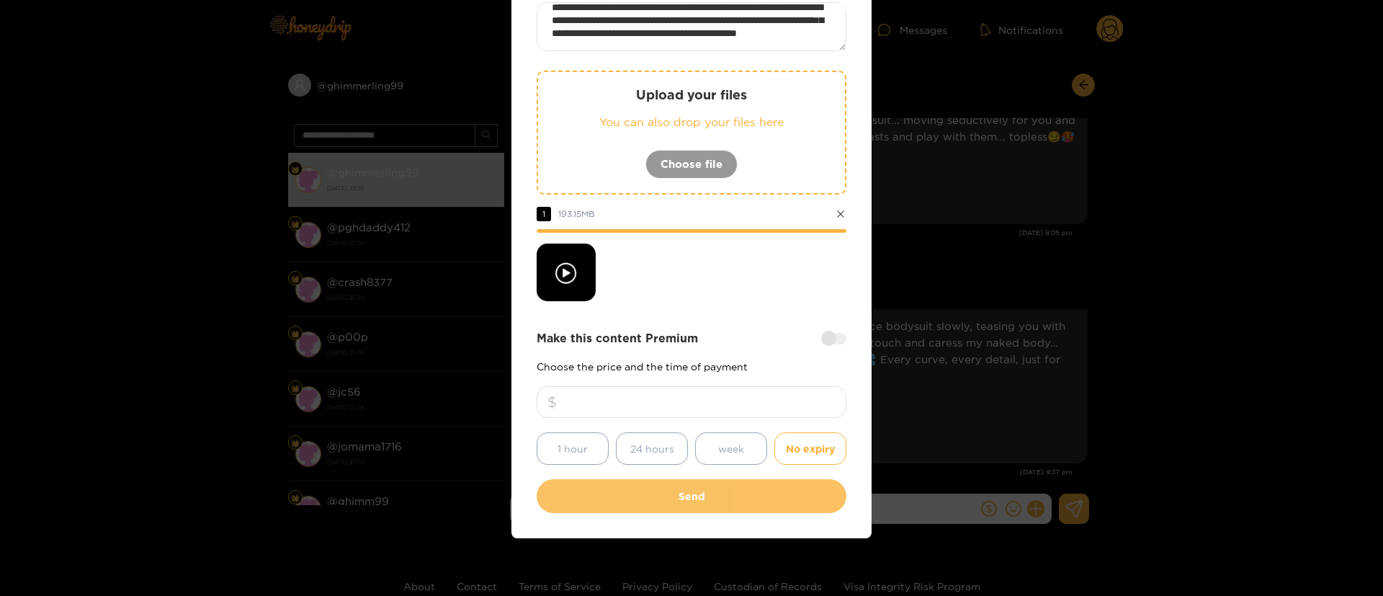
click at [706, 504] on button "Send" at bounding box center [692, 496] width 310 height 34
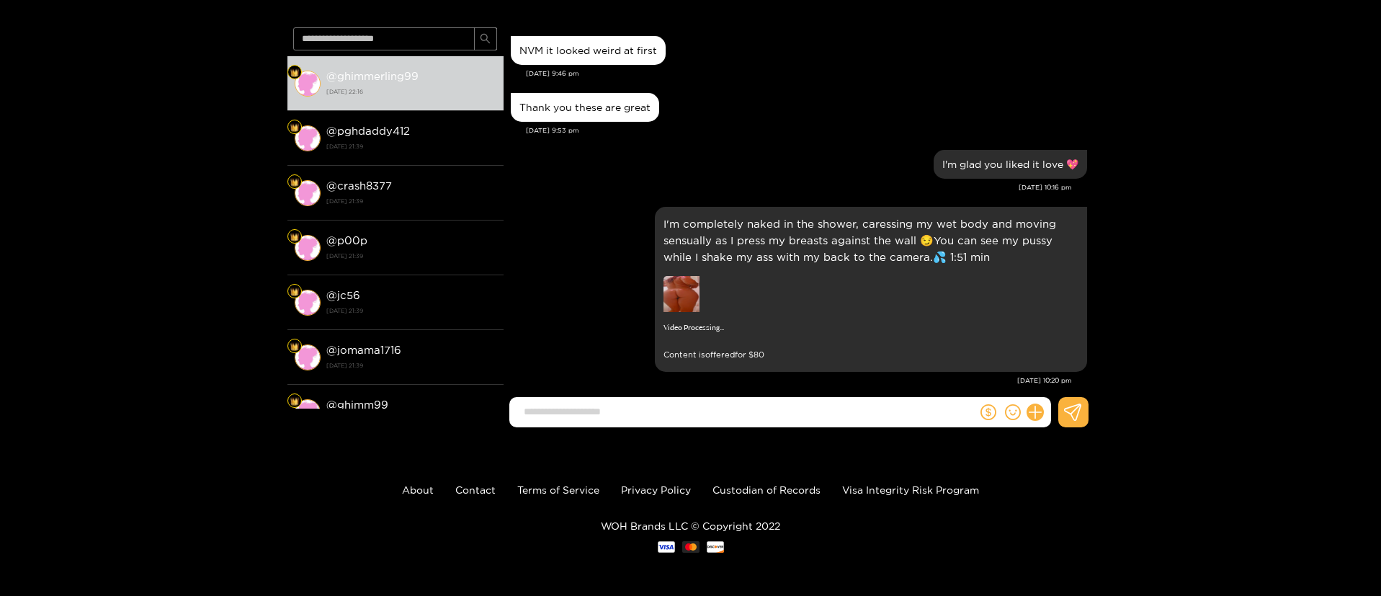
scroll to position [0, 0]
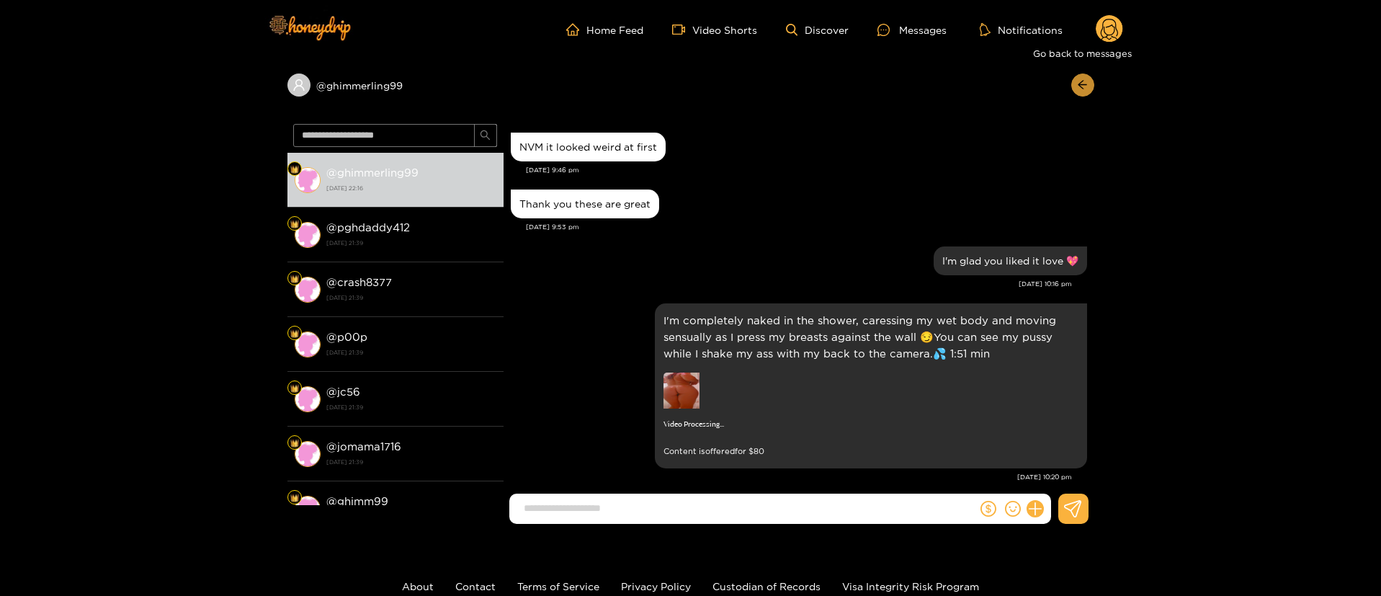
click at [1084, 86] on icon "arrow-left" at bounding box center [1082, 84] width 11 height 11
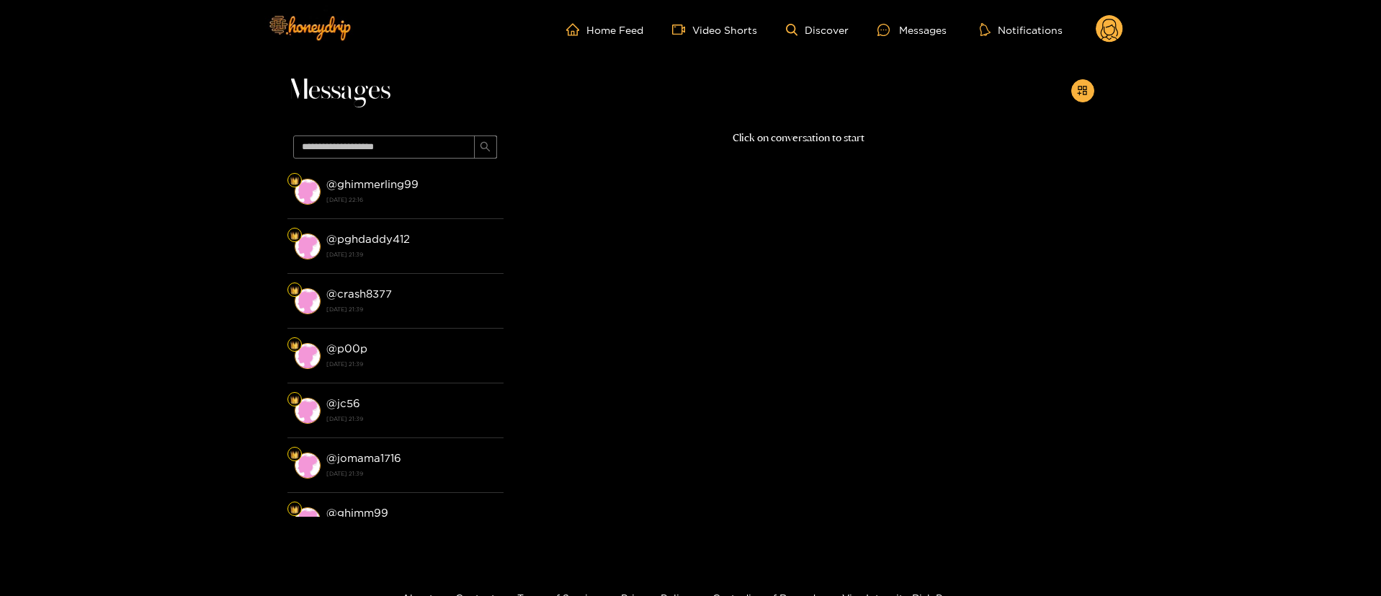
click at [1111, 27] on circle at bounding box center [1109, 28] width 27 height 27
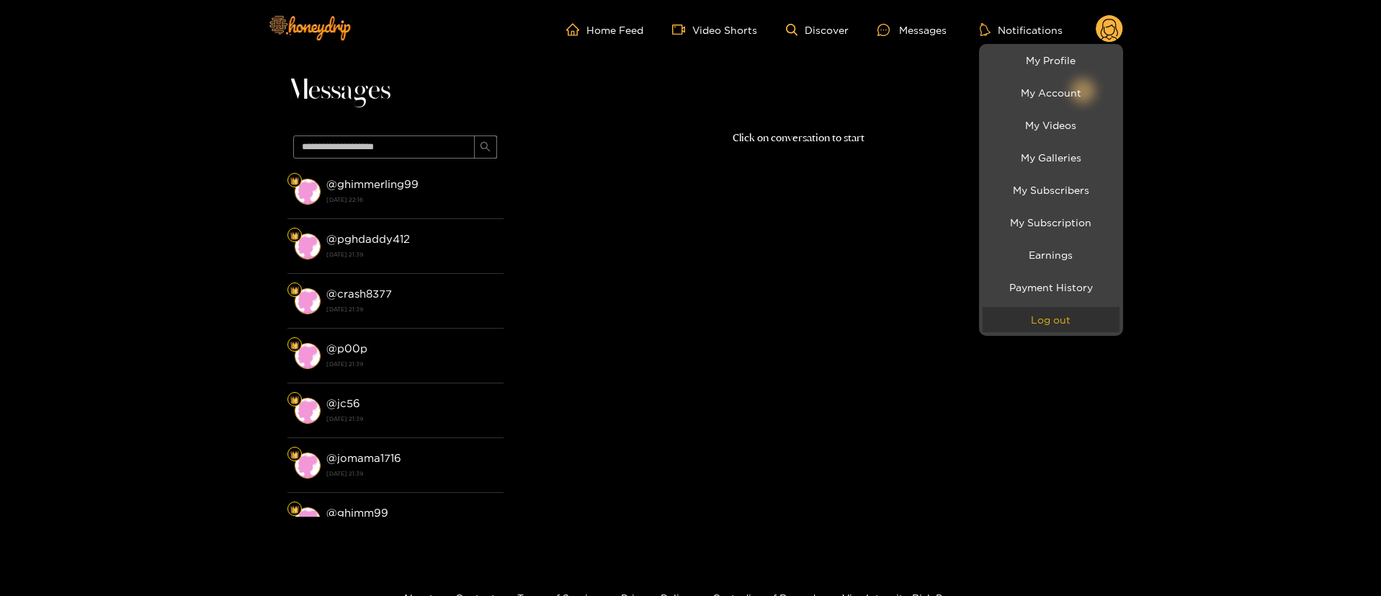
click at [1069, 326] on button "Log out" at bounding box center [1051, 319] width 137 height 25
